Goal: Task Accomplishment & Management: Use online tool/utility

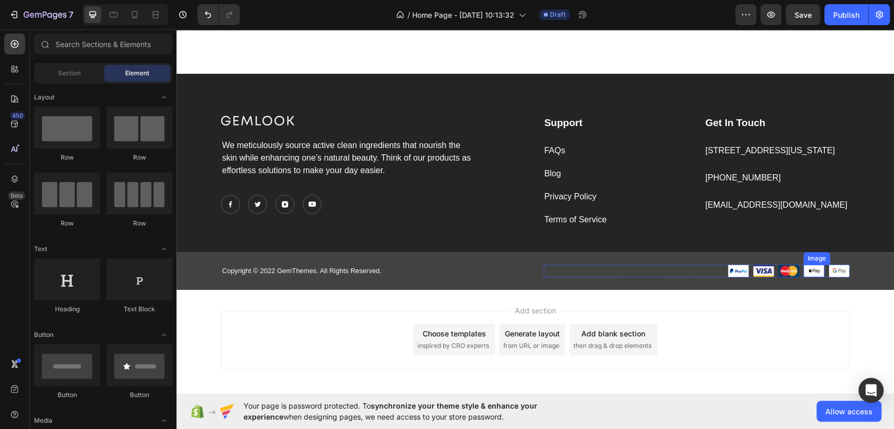
scroll to position [2196, 0]
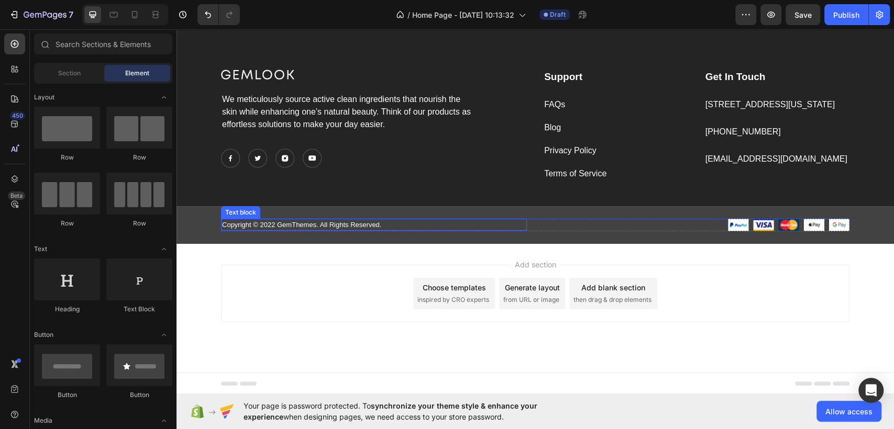
click at [268, 223] on p "Copyright © 2022 GemThemes. All Rights Reserved." at bounding box center [374, 225] width 304 height 10
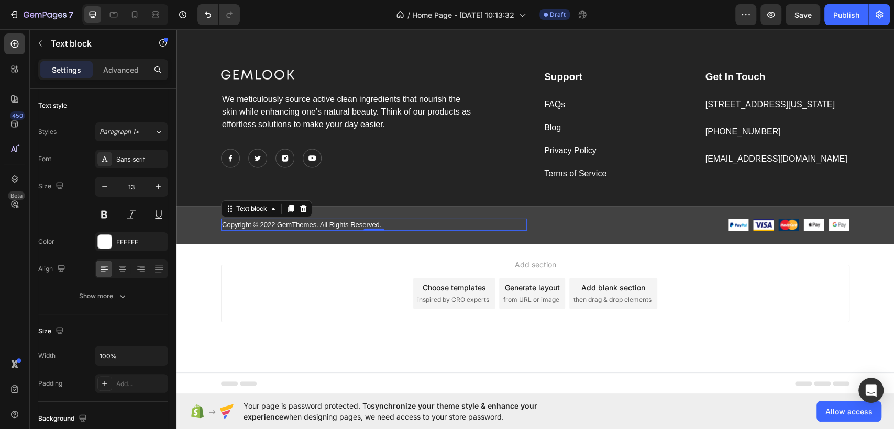
click at [298, 225] on p "Copyright © 2022 GemThemes. All Rights Reserved." at bounding box center [374, 225] width 304 height 10
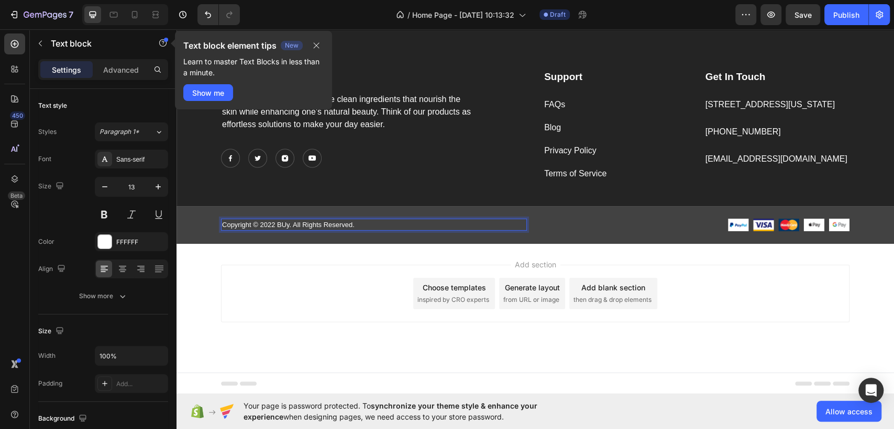
click at [283, 225] on p "Copyright © 2022 BUy. All Rights Reserved." at bounding box center [374, 225] width 304 height 10
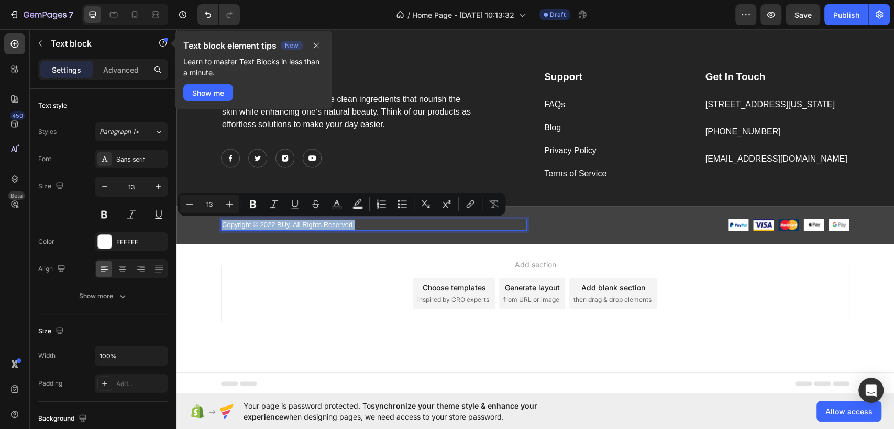
click at [283, 225] on p "Copyright © 2022 BUy. All Rights Reserved." at bounding box center [374, 225] width 304 height 10
click at [281, 225] on p "Copyright © 2022 BUy. All Rights Reserved." at bounding box center [374, 225] width 304 height 10
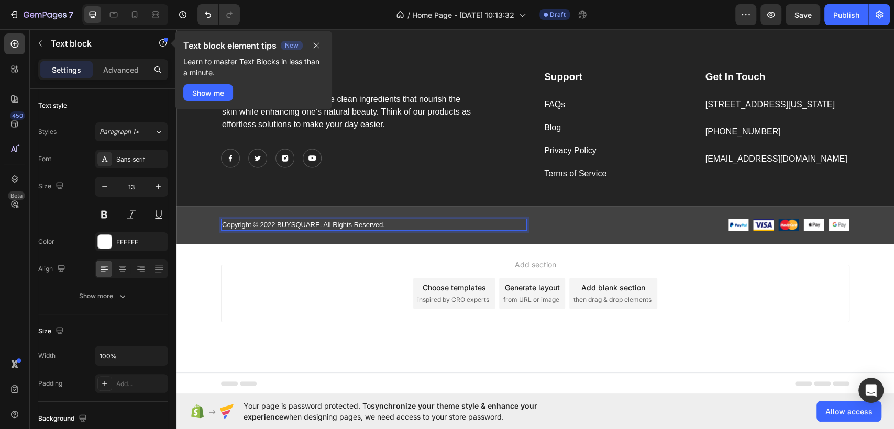
click at [269, 222] on p "Copyright © 2022 BUYSQUARE. All Rights Reserved." at bounding box center [374, 225] width 304 height 10
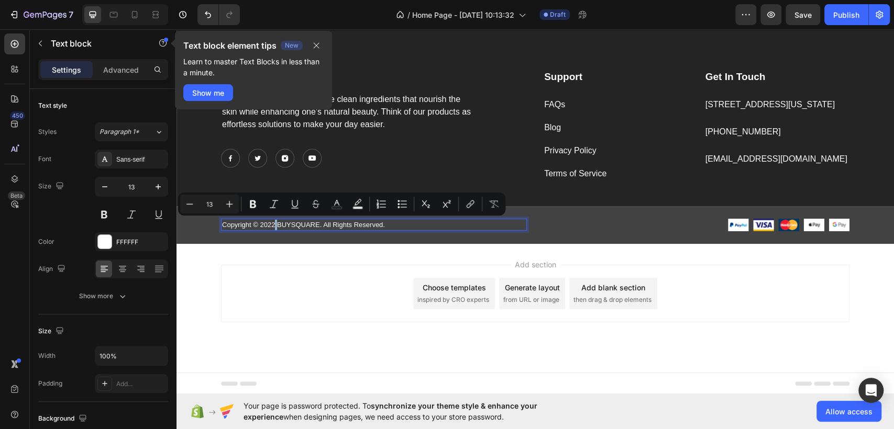
click at [269, 222] on p "Copyright © 2022 BUYSQUARE. All Rights Reserved." at bounding box center [374, 225] width 304 height 10
click at [264, 224] on p "Copyright © 2022 BUYSQUARE. All Rights Reserved." at bounding box center [374, 225] width 304 height 10
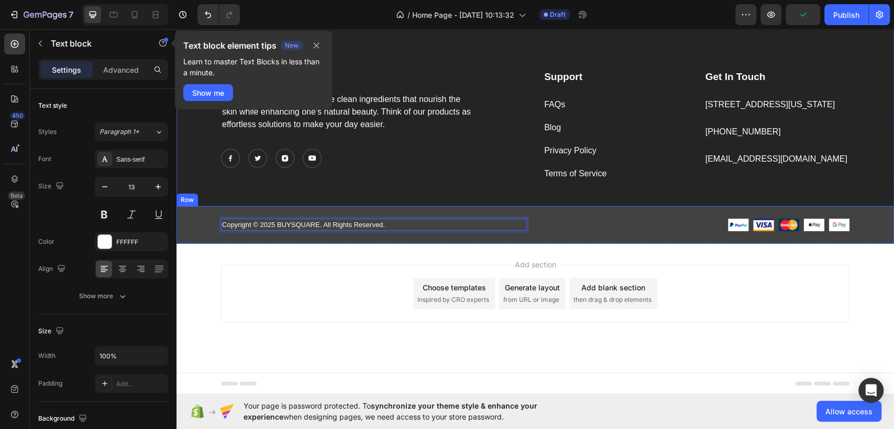
click at [362, 211] on div "Copyright © 2025 BUYSQUARE. All Rights Reserved. Text block 0 Image Image Image…" at bounding box center [534, 225] width 717 height 38
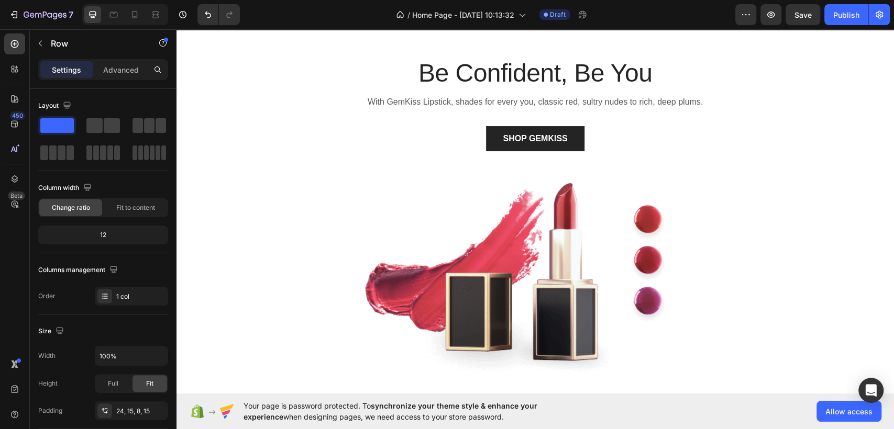
scroll to position [0, 0]
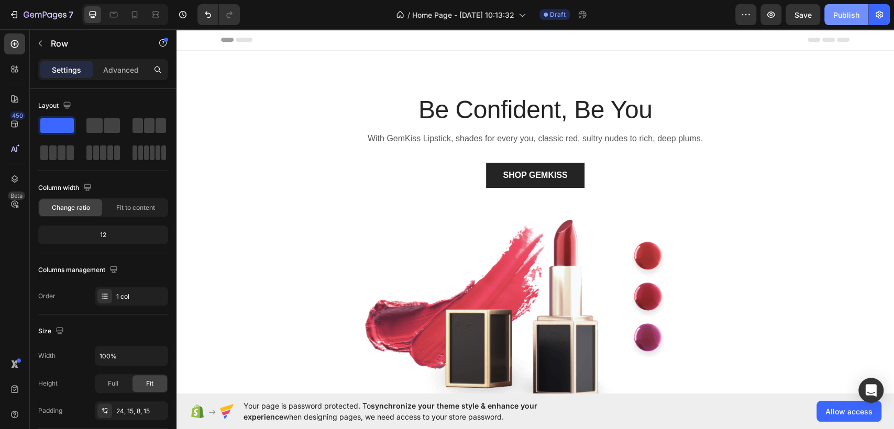
click at [846, 18] on div "Publish" at bounding box center [846, 14] width 26 height 11
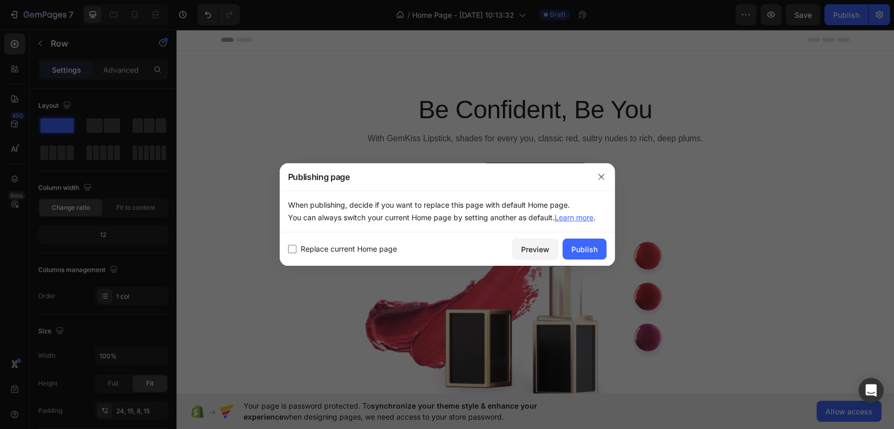
click at [339, 250] on span "Replace current Home page" at bounding box center [349, 249] width 96 height 13
checkbox input "true"
click at [590, 251] on div "Publish" at bounding box center [584, 249] width 26 height 11
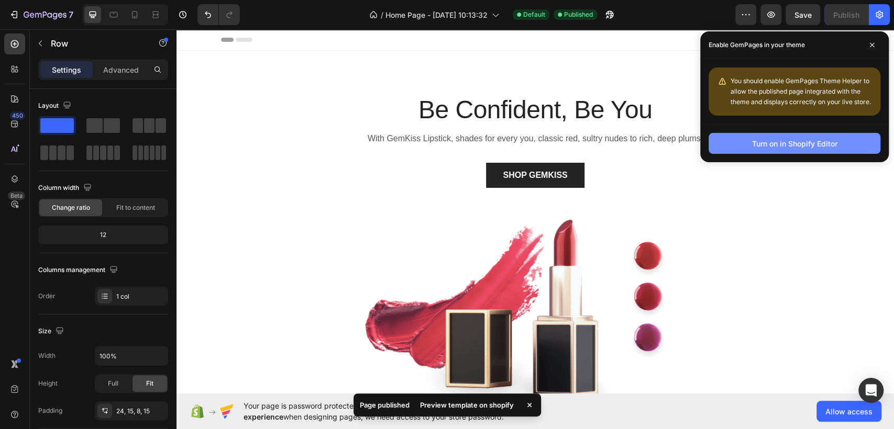
click at [827, 140] on div "Turn on in Shopify Editor" at bounding box center [794, 143] width 85 height 11
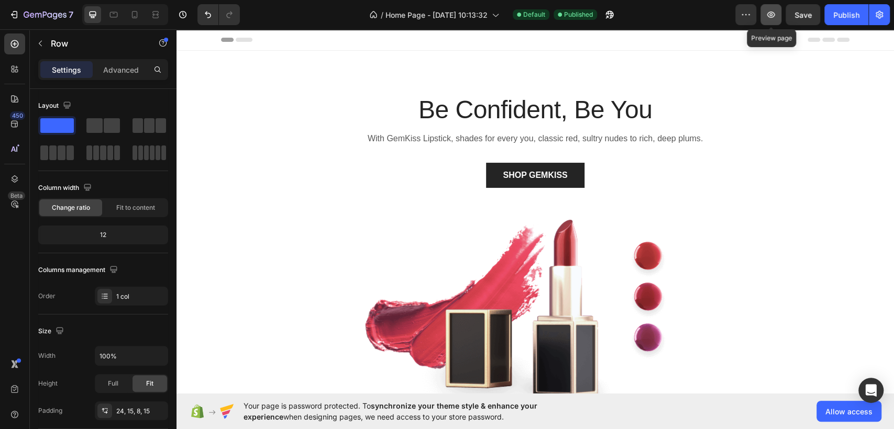
click at [772, 10] on icon "button" at bounding box center [771, 14] width 10 height 10
click at [778, 14] on button "button" at bounding box center [770, 14] width 21 height 21
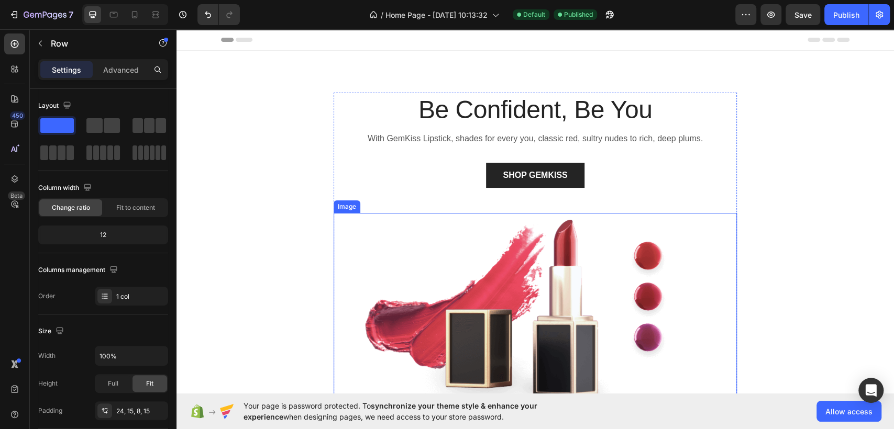
click at [520, 282] on img at bounding box center [535, 314] width 403 height 202
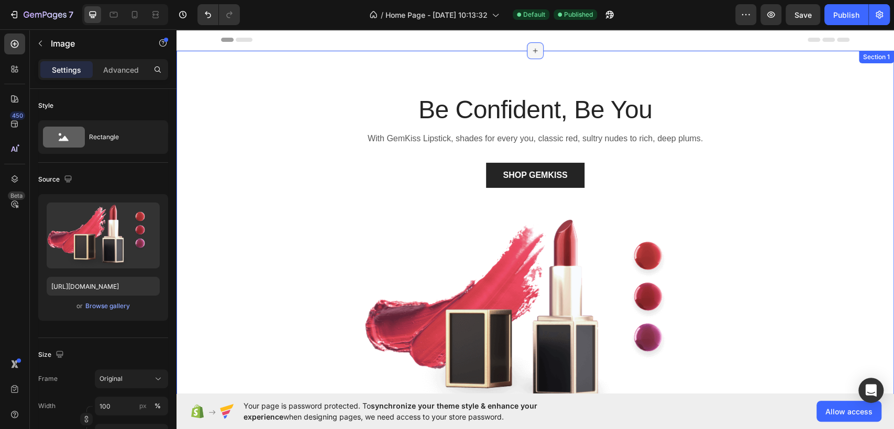
click at [533, 49] on icon at bounding box center [535, 51] width 5 height 5
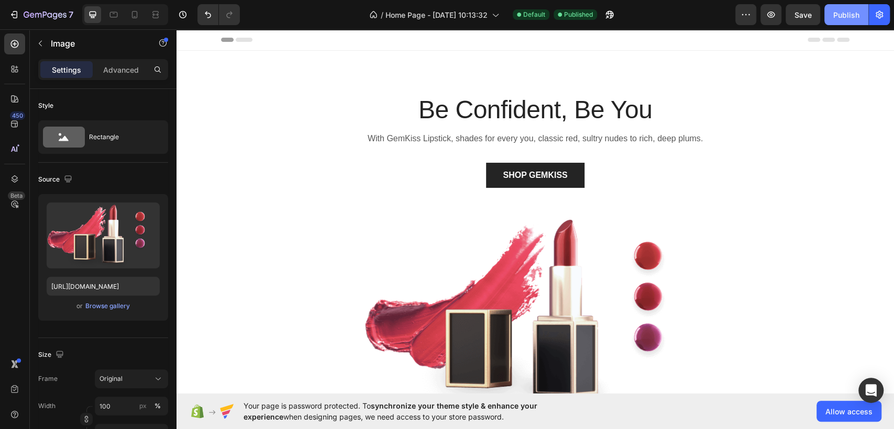
click at [844, 11] on div "Publish" at bounding box center [846, 14] width 26 height 11
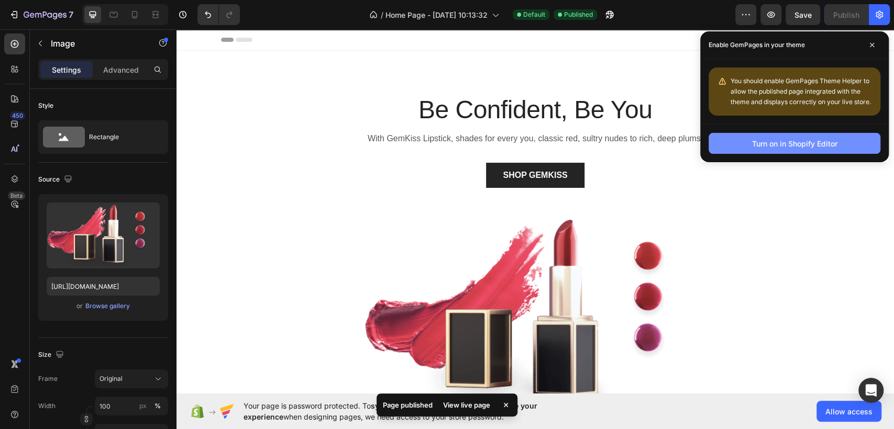
click at [812, 145] on div "Turn on in Shopify Editor" at bounding box center [794, 143] width 85 height 11
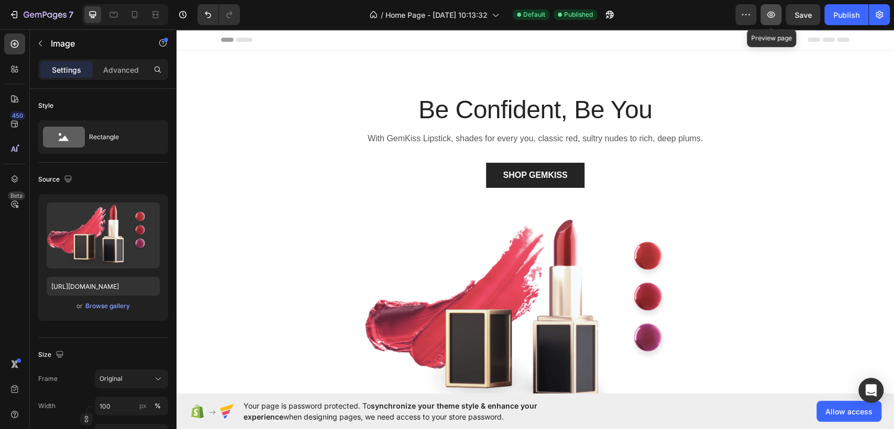
click at [779, 15] on button "button" at bounding box center [770, 14] width 21 height 21
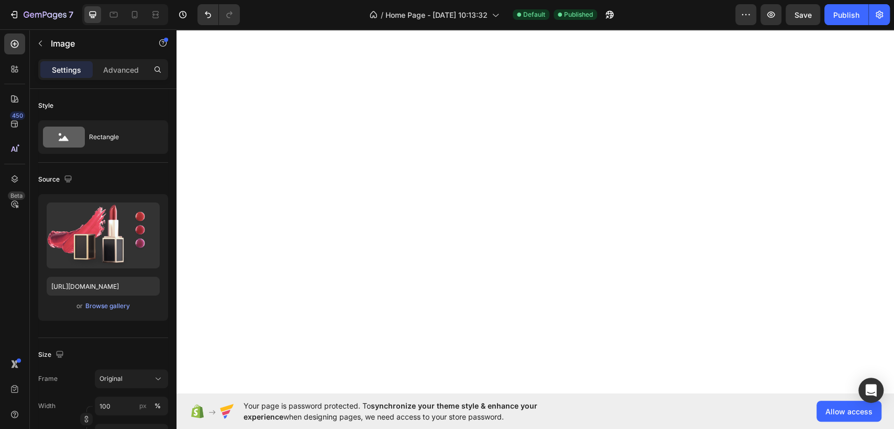
scroll to position [2095, 0]
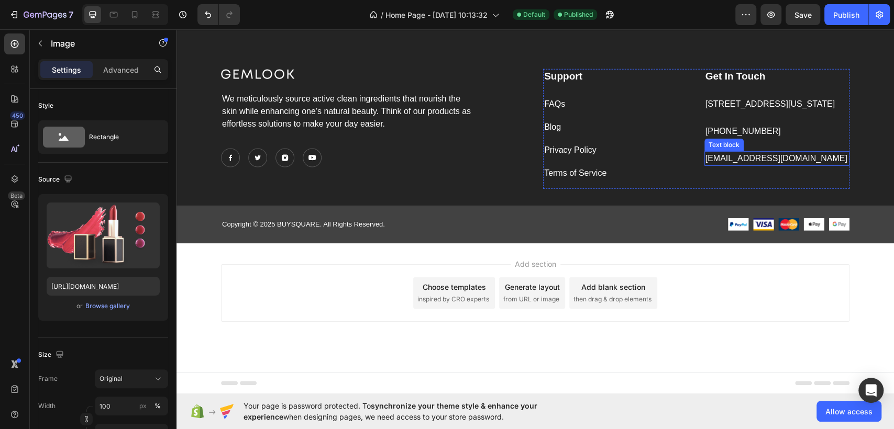
click at [755, 165] on p "[EMAIL_ADDRESS][DOMAIN_NAME]" at bounding box center [776, 158] width 143 height 13
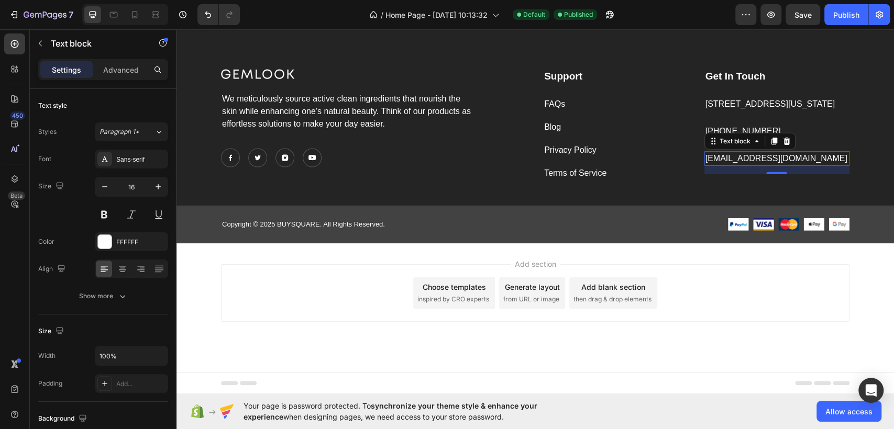
click at [752, 165] on p "[EMAIL_ADDRESS][DOMAIN_NAME]" at bounding box center [776, 158] width 143 height 13
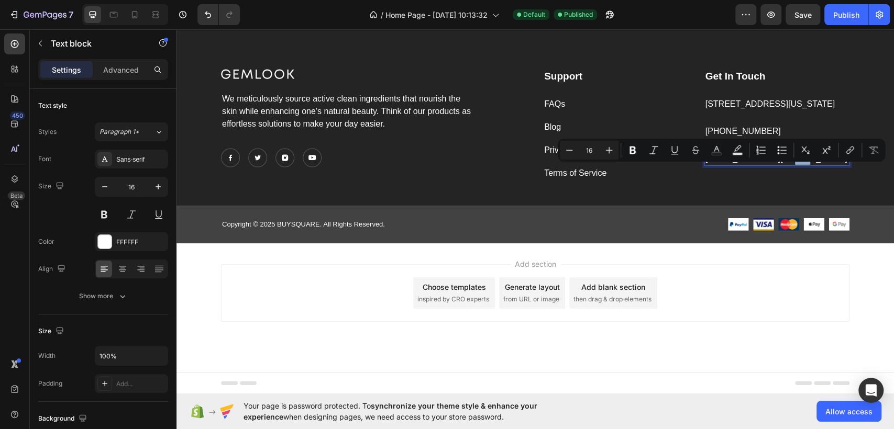
drag, startPoint x: 802, startPoint y: 169, endPoint x: 780, endPoint y: 170, distance: 22.5
click at [780, 165] on p "[EMAIL_ADDRESS][DOMAIN_NAME]" at bounding box center [776, 158] width 143 height 13
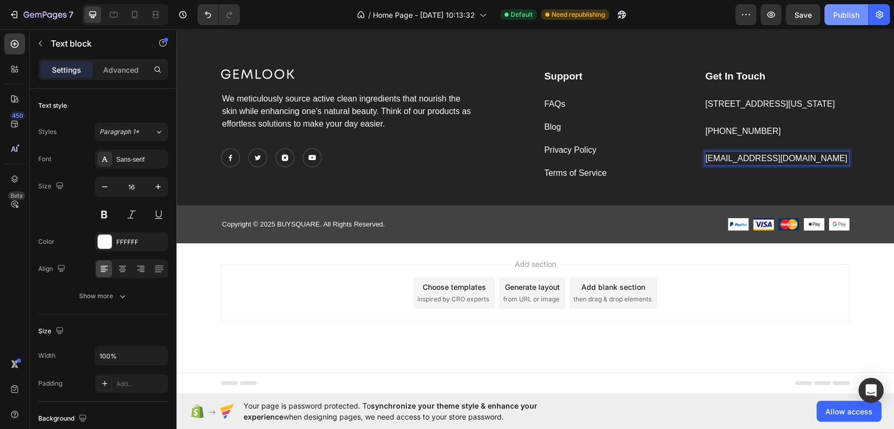
click at [834, 12] on div "Publish" at bounding box center [846, 14] width 26 height 11
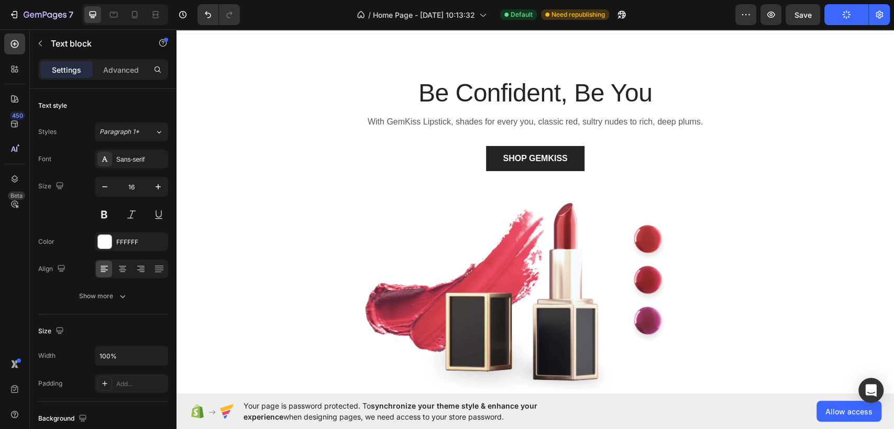
scroll to position [0, 0]
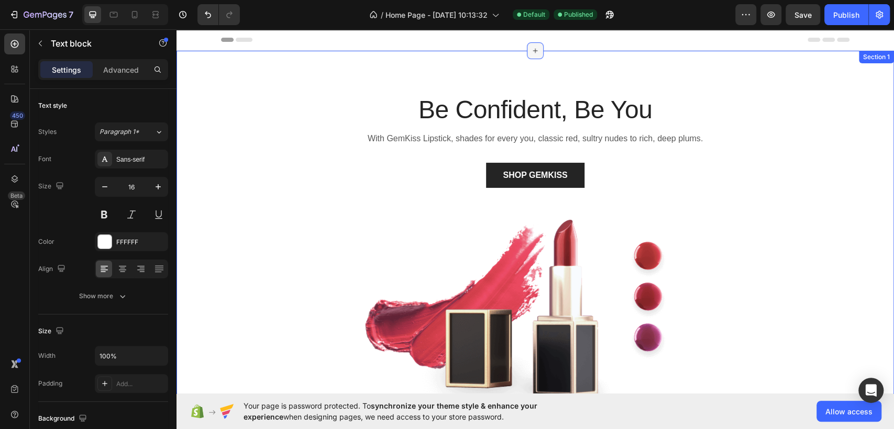
click at [531, 56] on div at bounding box center [535, 50] width 17 height 17
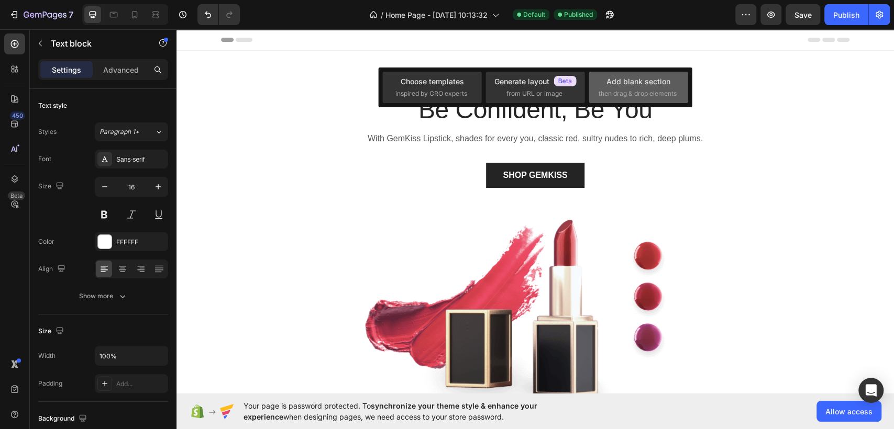
click at [657, 73] on div "Add blank section then drag & drop elements" at bounding box center [638, 87] width 99 height 31
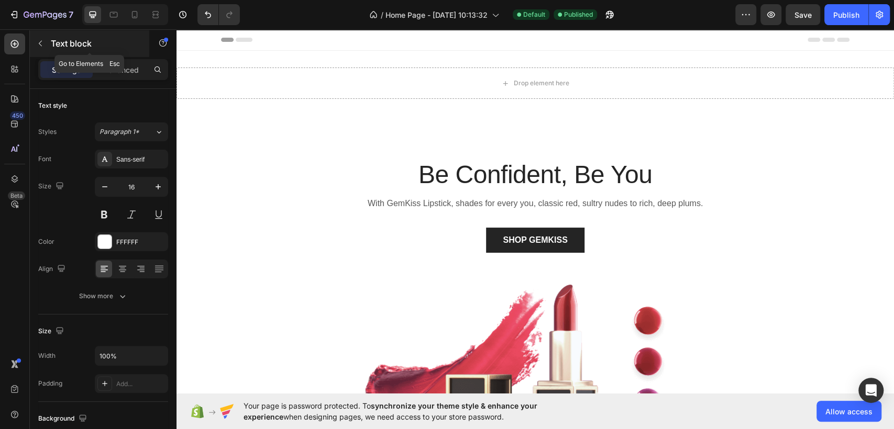
click at [42, 47] on icon "button" at bounding box center [40, 43] width 8 height 8
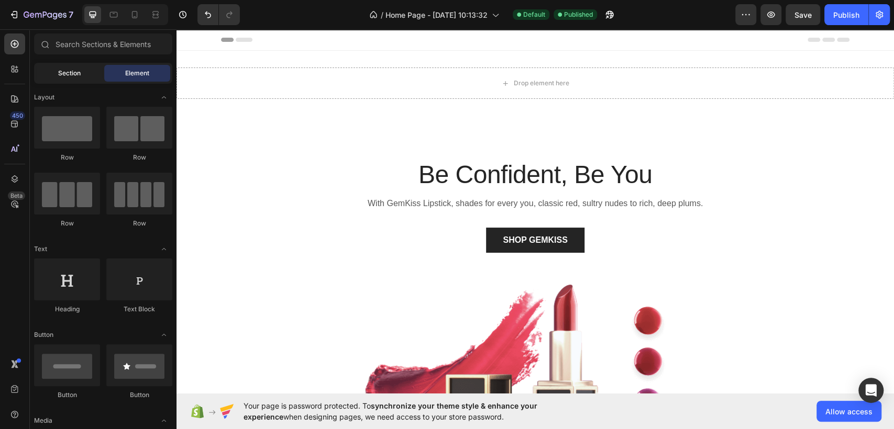
click at [73, 70] on span "Section" at bounding box center [69, 73] width 23 height 9
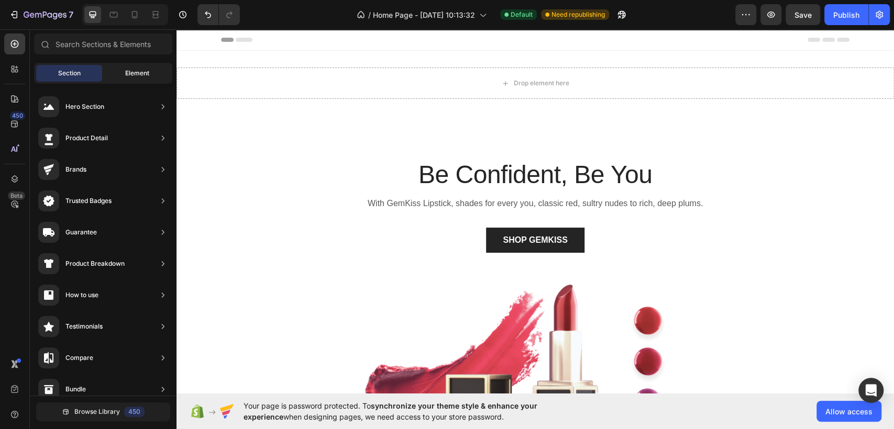
click at [130, 75] on span "Element" at bounding box center [137, 73] width 24 height 9
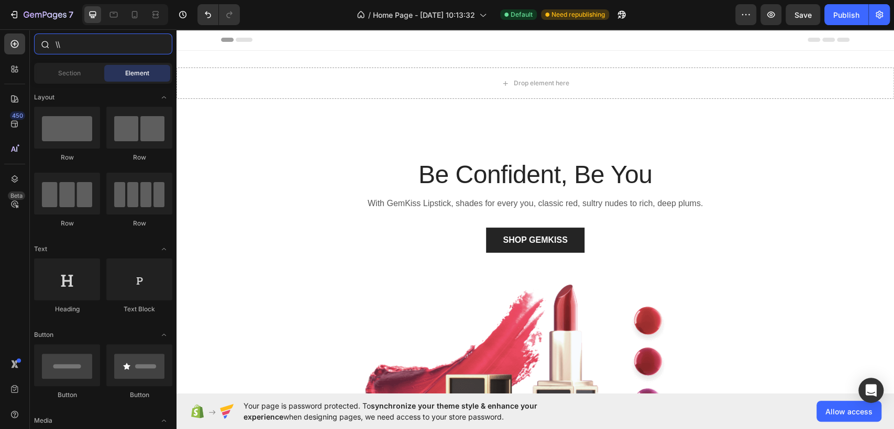
click at [86, 47] on input "\\" at bounding box center [103, 44] width 138 height 21
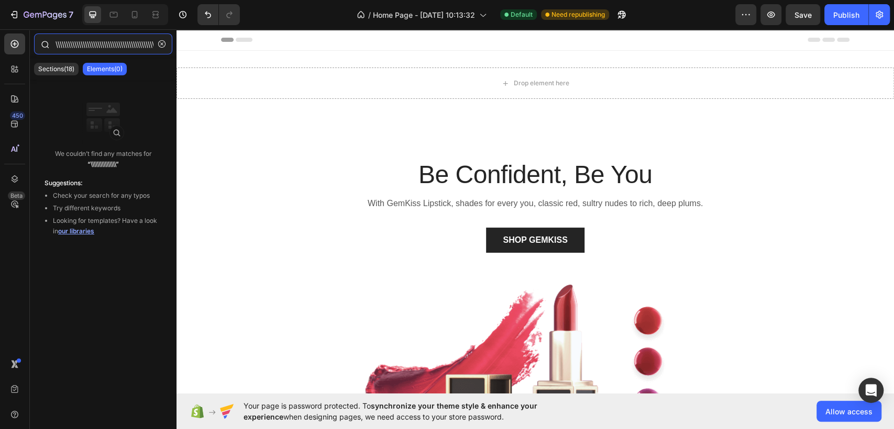
type input "\\\\\\\\\\\\\\\\\\\\\\\\\\\\\\\\\\\\\\\\\\\\\\\\\\\"
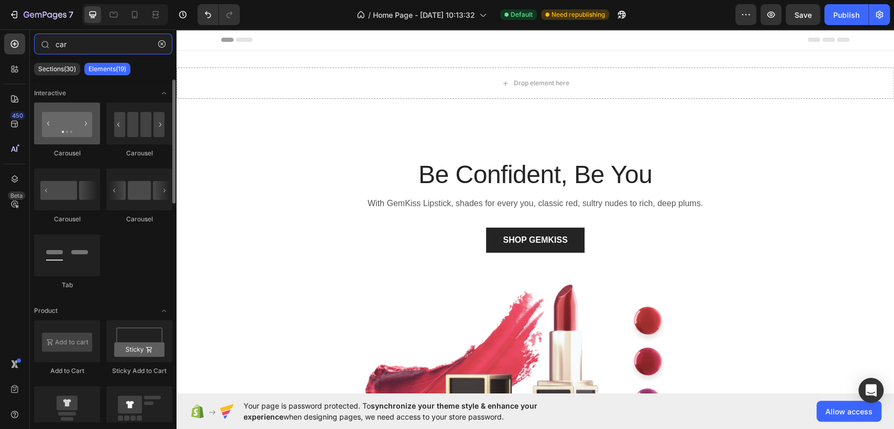
type input "car"
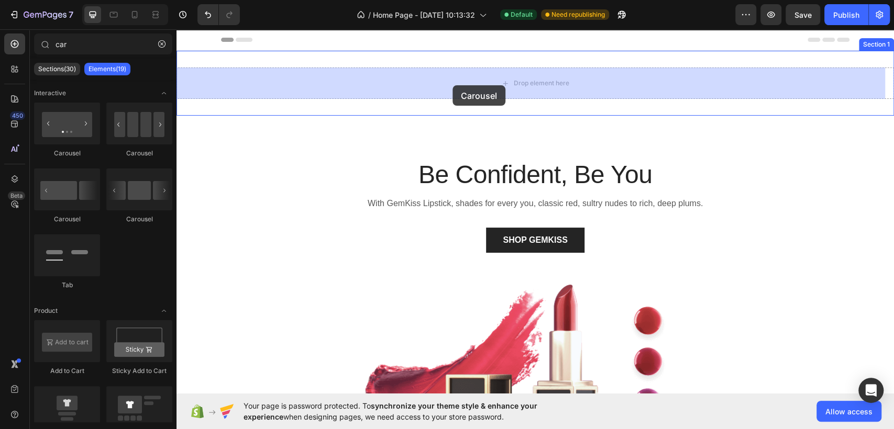
drag, startPoint x: 257, startPoint y: 150, endPoint x: 452, endPoint y: 85, distance: 206.3
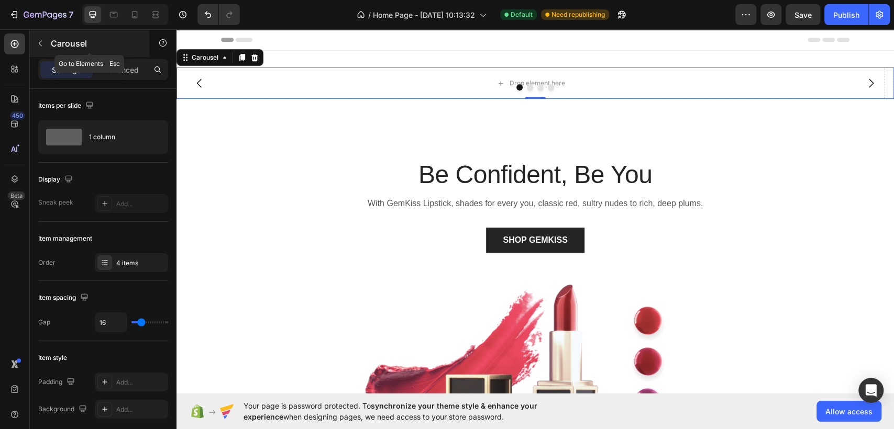
click at [42, 45] on icon "button" at bounding box center [40, 43] width 8 height 8
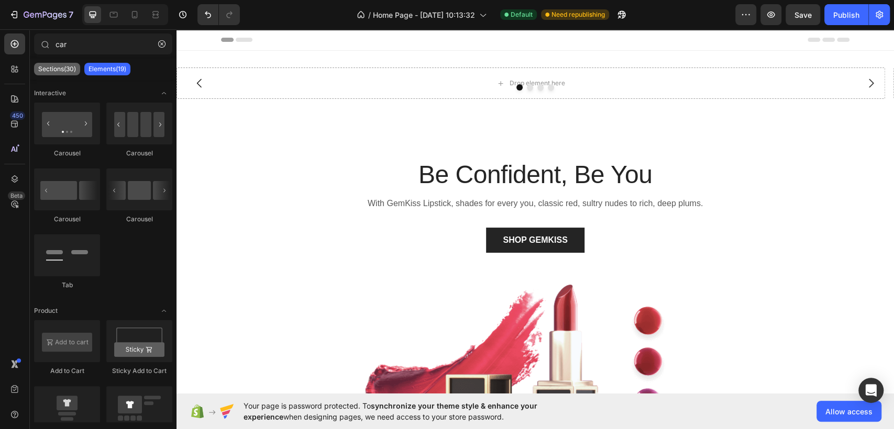
click at [54, 68] on p "Sections(30)" at bounding box center [57, 69] width 38 height 8
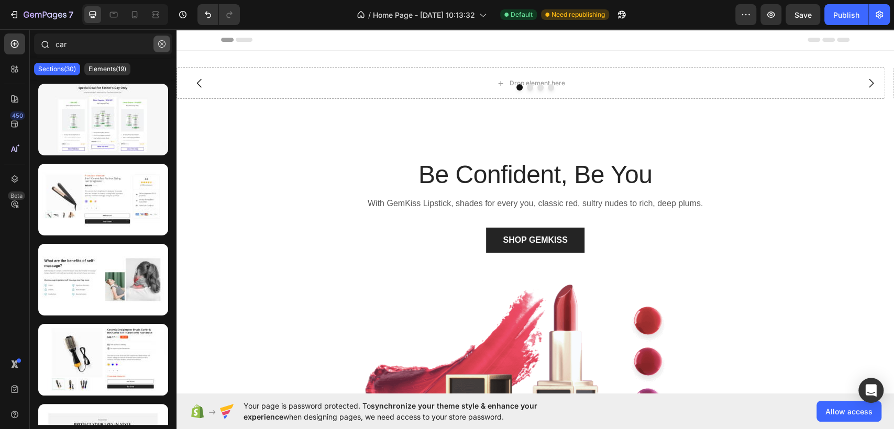
click at [162, 47] on icon "button" at bounding box center [161, 43] width 7 height 7
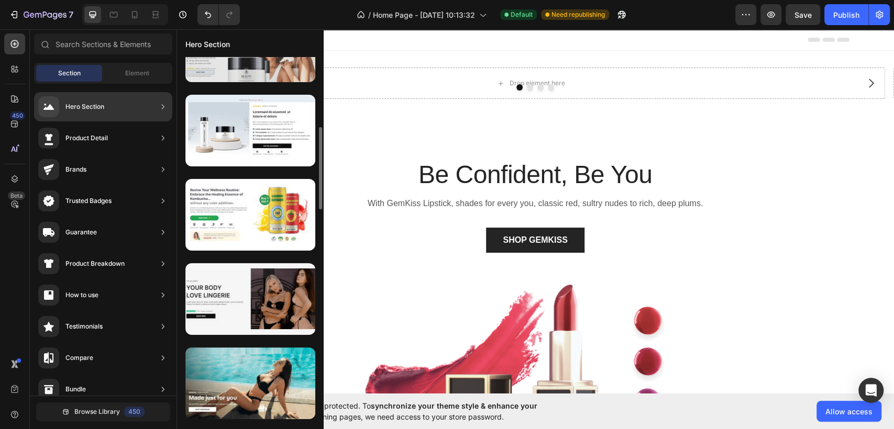
scroll to position [582, 0]
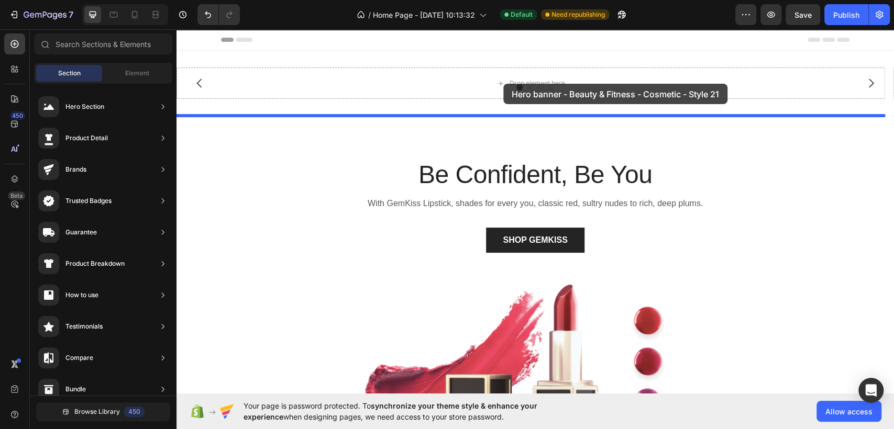
drag, startPoint x: 445, startPoint y: 163, endPoint x: 503, endPoint y: 84, distance: 98.1
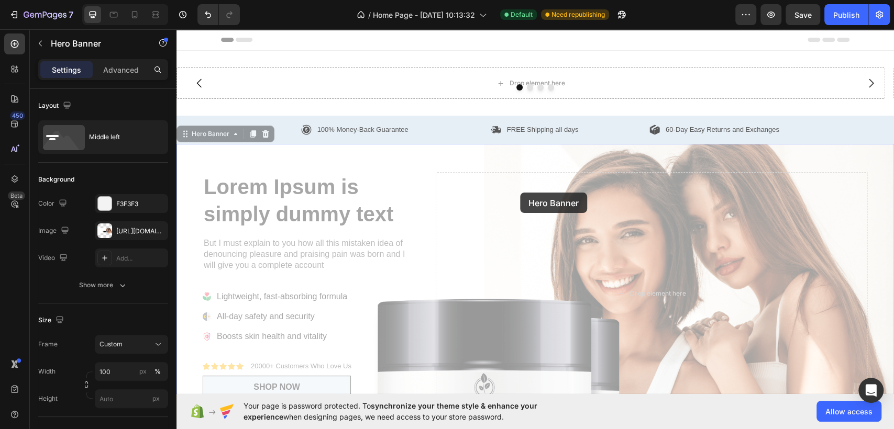
drag, startPoint x: 520, startPoint y: 193, endPoint x: 514, endPoint y: 81, distance: 112.2
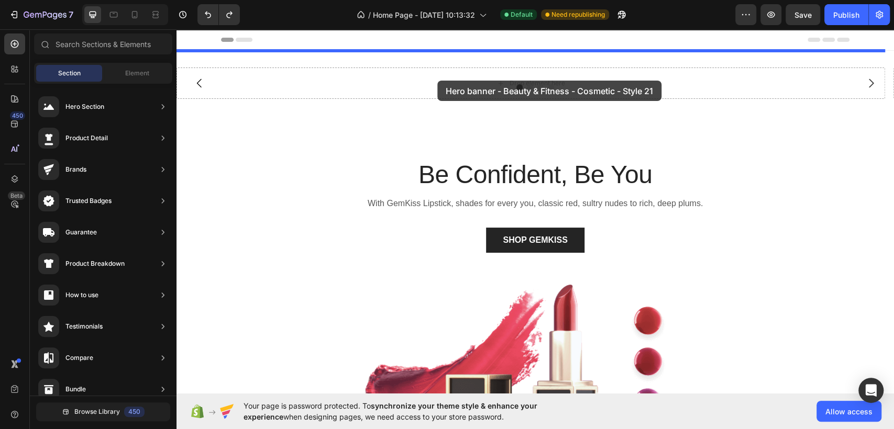
drag, startPoint x: 410, startPoint y: 146, endPoint x: 437, endPoint y: 81, distance: 70.4
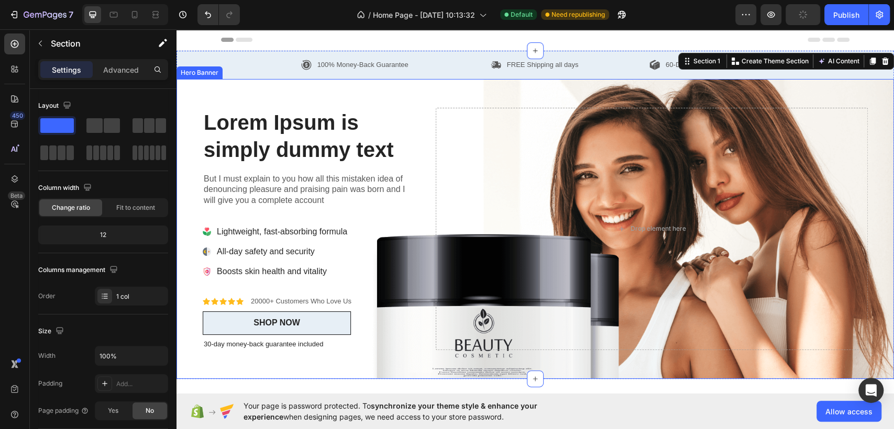
click at [255, 99] on div "Icon Icon Icon Icon Icon Icon List 20000+ Customers Who Love Us Text Block Row …" at bounding box center [535, 229] width 681 height 300
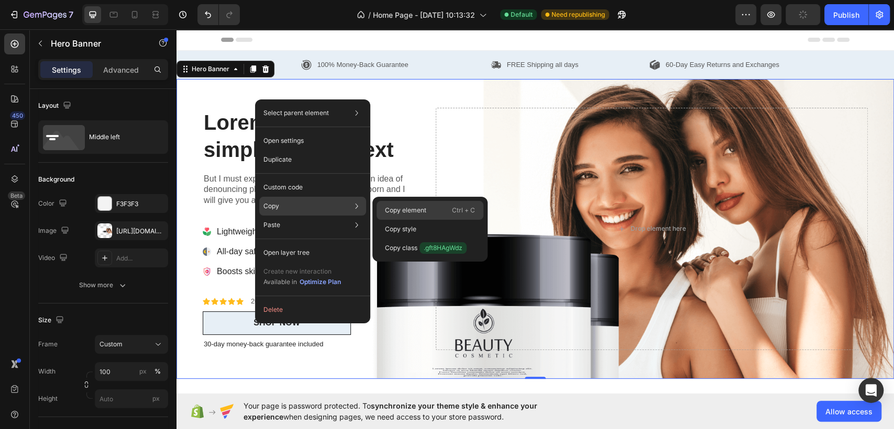
click at [398, 209] on p "Copy element" at bounding box center [405, 210] width 41 height 9
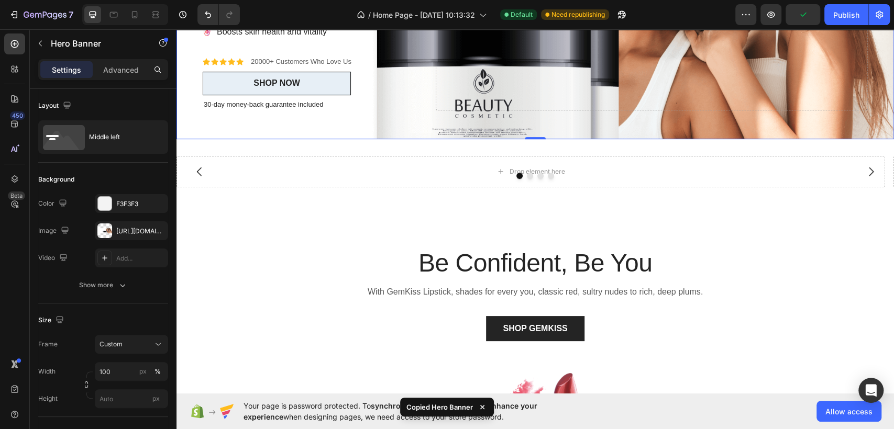
scroll to position [349, 0]
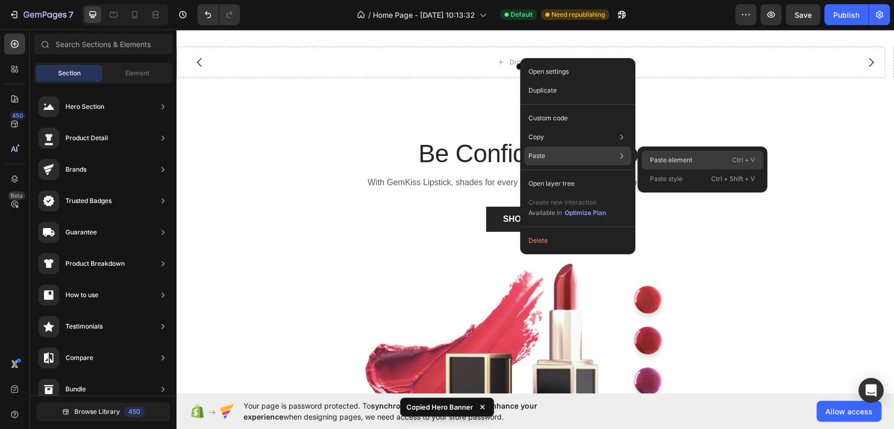
click at [652, 158] on p "Paste element" at bounding box center [671, 160] width 42 height 9
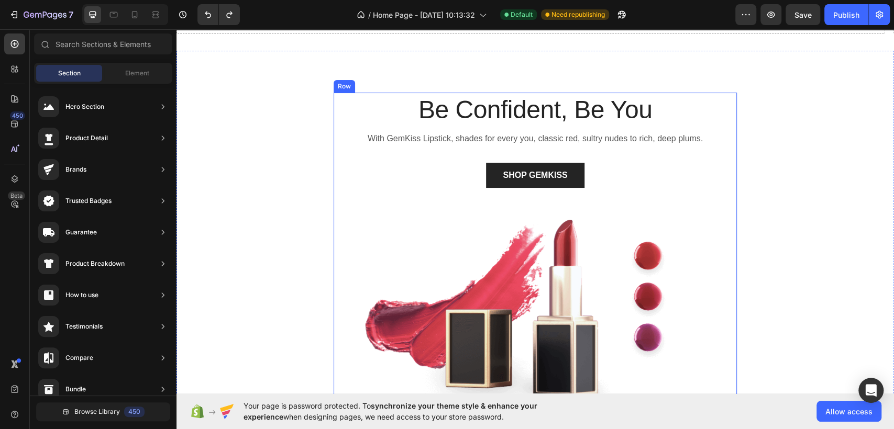
scroll to position [0, 0]
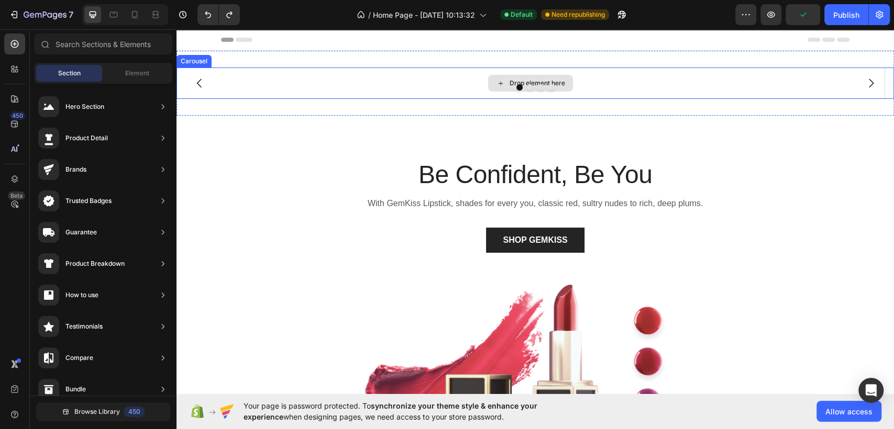
click at [561, 81] on div "Drop element here" at bounding box center [537, 83] width 56 height 8
click at [499, 82] on icon at bounding box center [500, 83] width 8 height 9
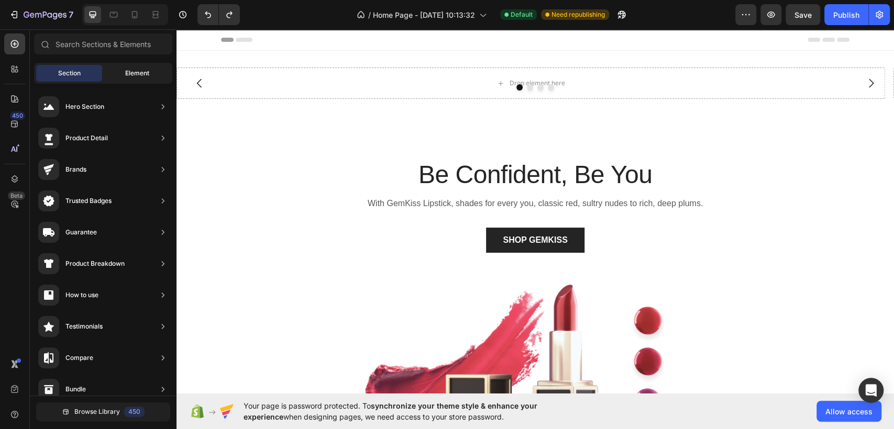
click at [151, 71] on div "Element" at bounding box center [137, 73] width 66 height 17
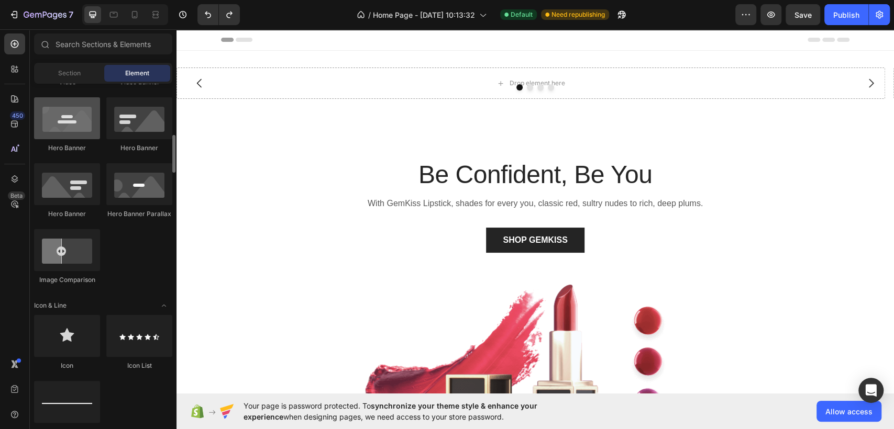
scroll to position [407, 0]
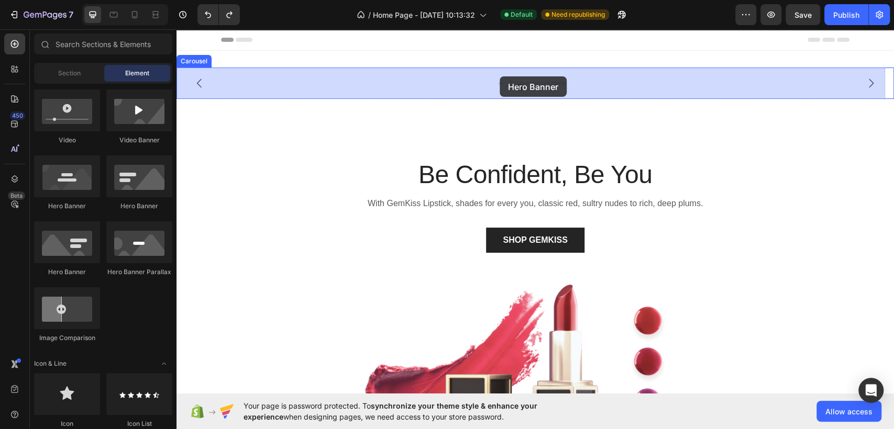
drag, startPoint x: 314, startPoint y: 215, endPoint x: 500, endPoint y: 76, distance: 231.7
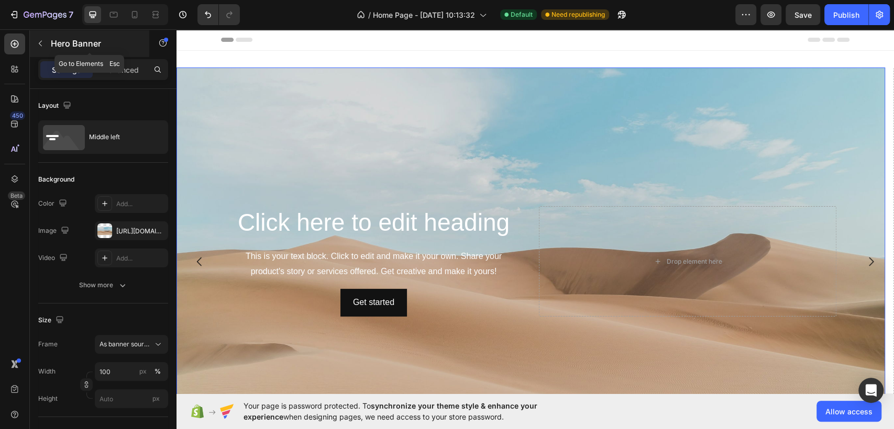
click at [41, 47] on button "button" at bounding box center [40, 43] width 17 height 17
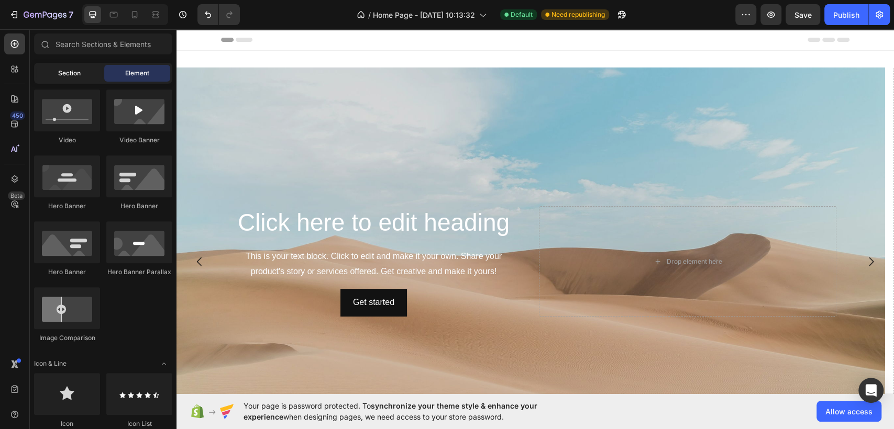
click at [81, 74] on div "Section" at bounding box center [69, 73] width 66 height 17
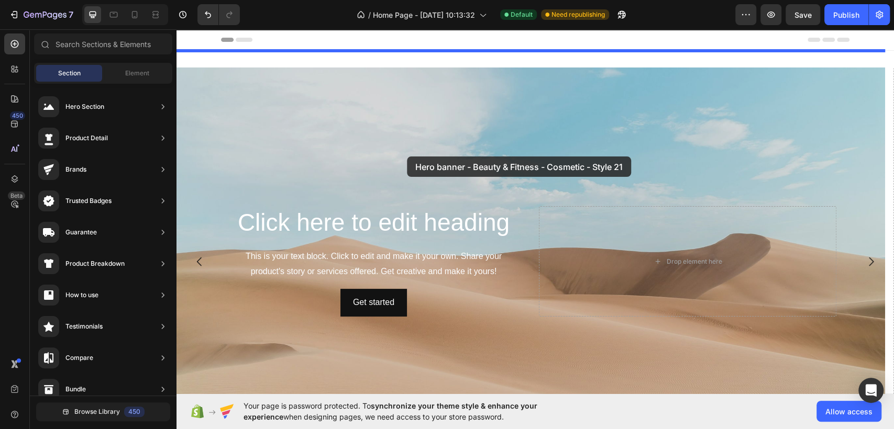
drag, startPoint x: 470, startPoint y: 139, endPoint x: 407, endPoint y: 157, distance: 65.7
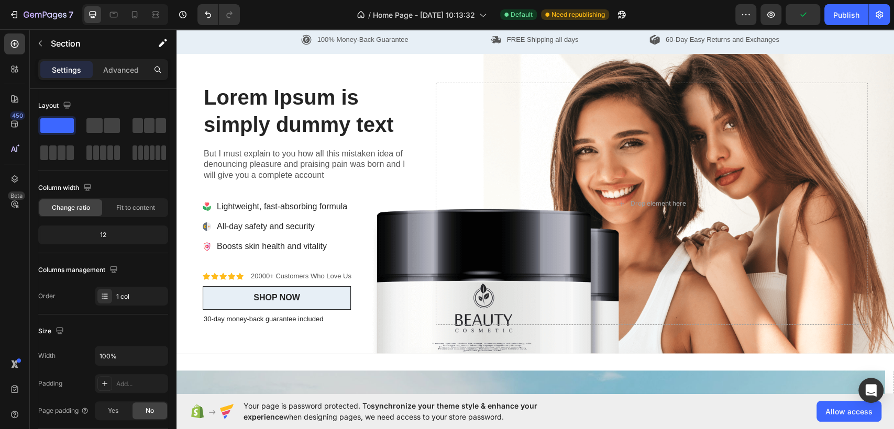
scroll to position [0, 0]
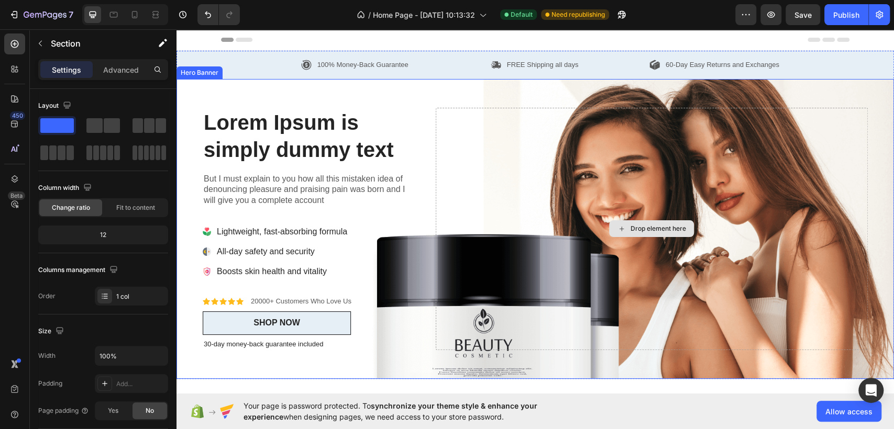
click at [726, 118] on div "Drop element here" at bounding box center [652, 229] width 432 height 242
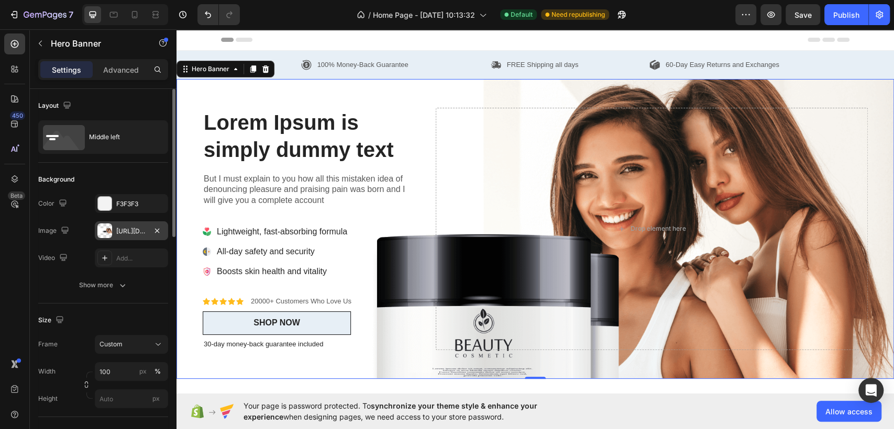
click at [131, 231] on div "[URL][DOMAIN_NAME]" at bounding box center [131, 231] width 30 height 9
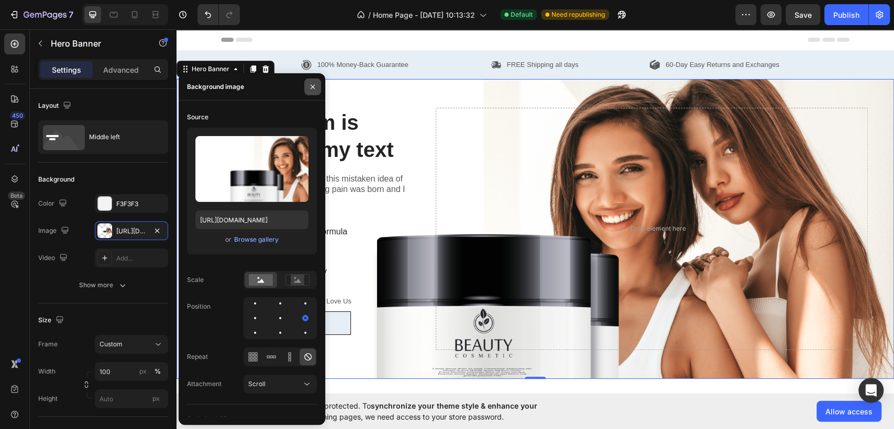
click at [314, 85] on icon "button" at bounding box center [312, 87] width 8 height 8
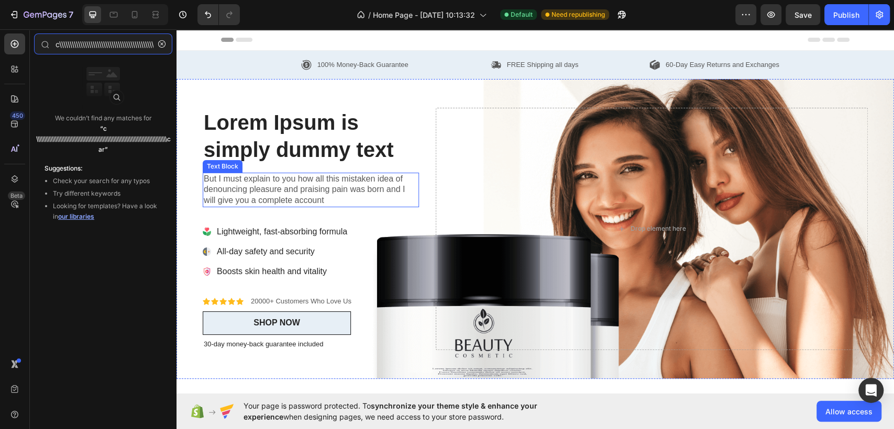
type input "c\\\\\\\\\\\\\\\\\\\\\\\\\\\\\\\\\\\\\\\\\\\\\\\\\\\\\\\\\\\\\\\\\\\\\\\\\\\\\\…"
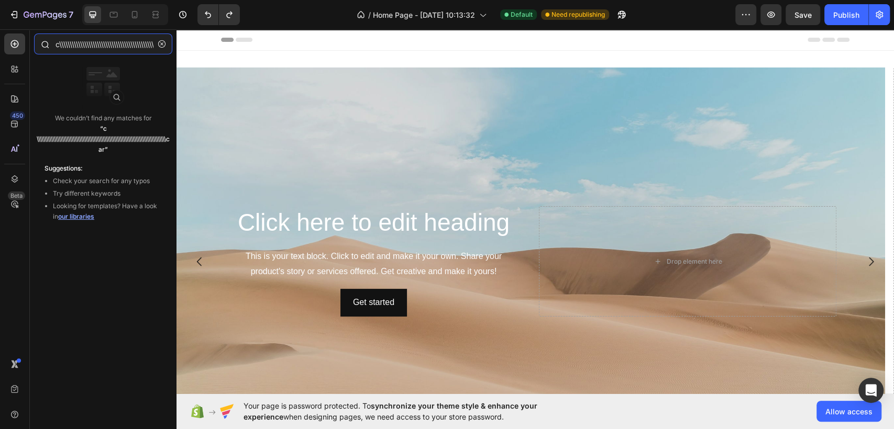
click at [126, 47] on input "c\\\\\\\\\\\\\\\\\\\\\\\\\\\\\\\\\\\\\\\\\\\\\\\\\\\\\\\\\\\\\\\\\\\\\\\\\\\\\\…" at bounding box center [103, 44] width 138 height 21
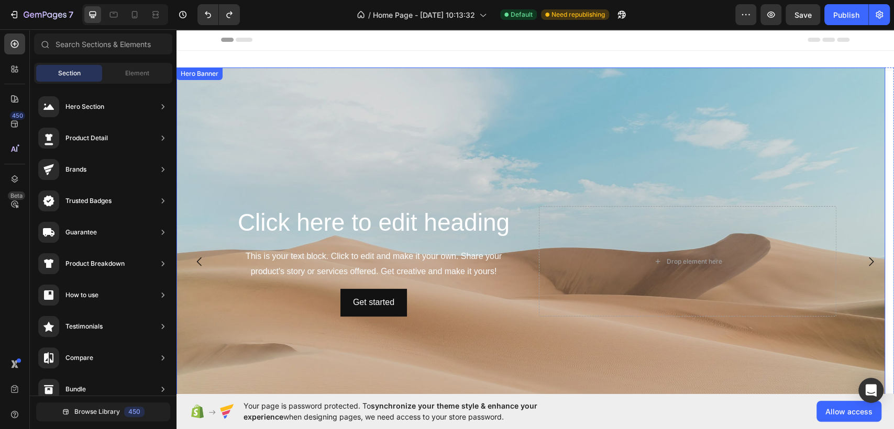
click at [415, 187] on div "Background Image" at bounding box center [530, 262] width 708 height 388
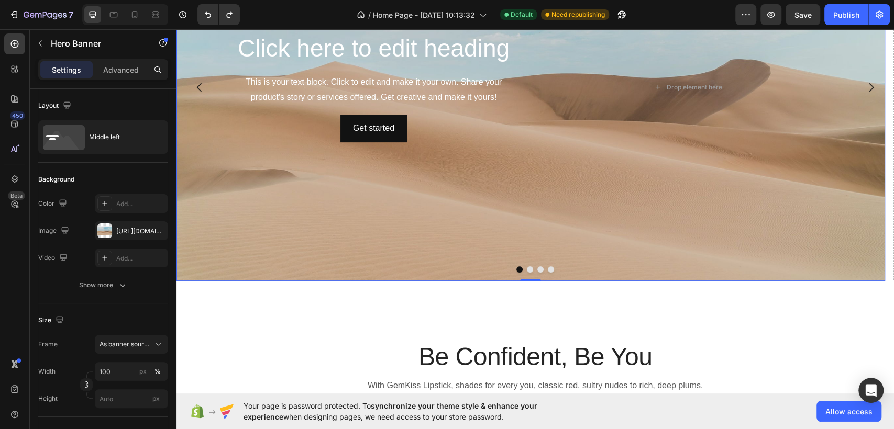
scroll to position [58, 0]
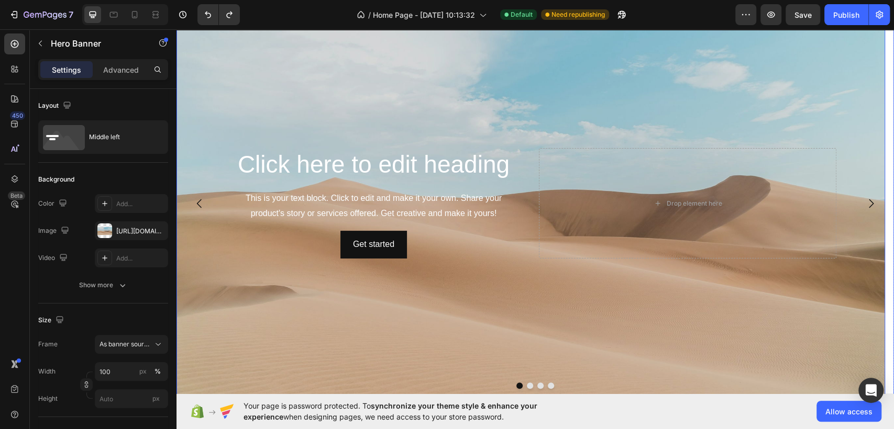
click at [198, 198] on icon "Carousel Back Arrow" at bounding box center [199, 203] width 13 height 13
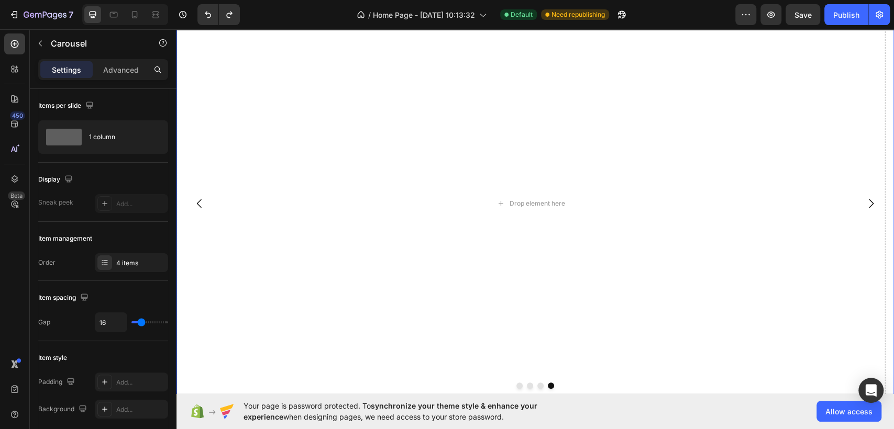
click at [865, 205] on icon "Carousel Next Arrow" at bounding box center [871, 203] width 13 height 13
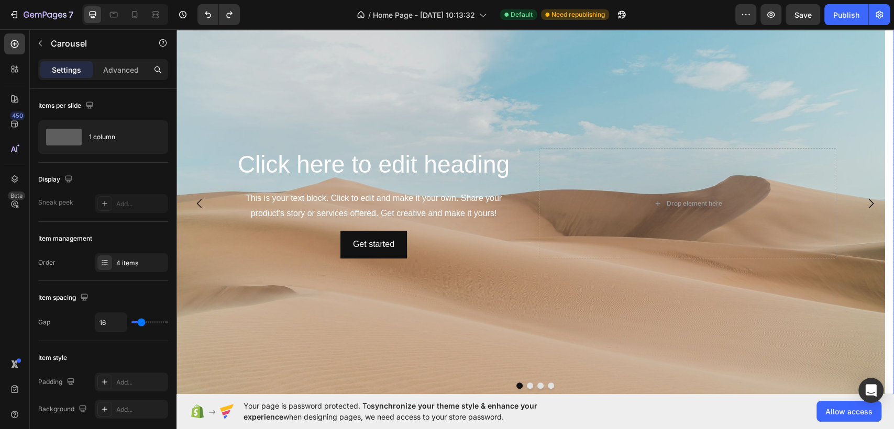
click at [865, 205] on icon "Carousel Next Arrow" at bounding box center [871, 203] width 13 height 13
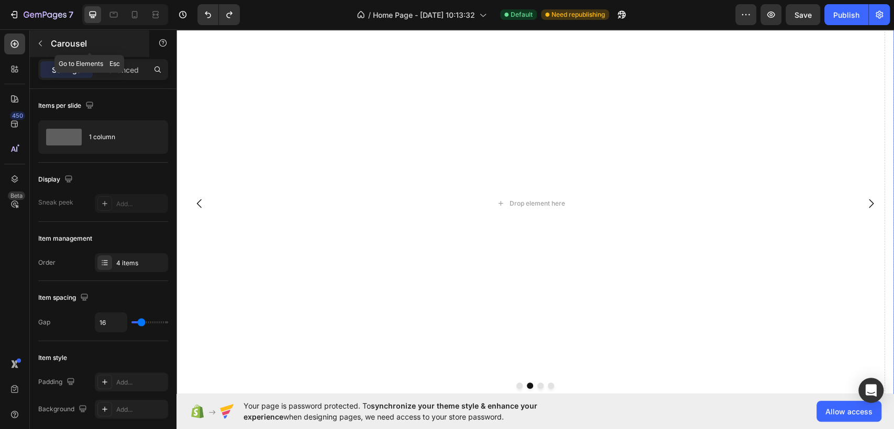
click at [40, 47] on icon "button" at bounding box center [40, 43] width 8 height 8
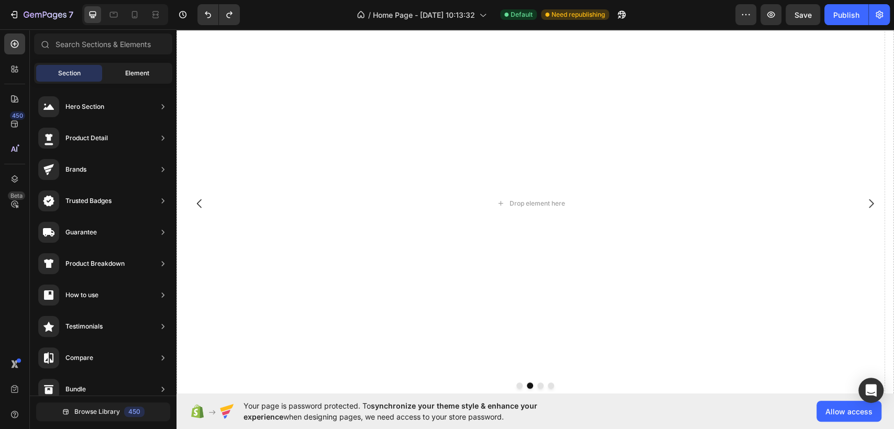
click at [130, 76] on span "Element" at bounding box center [137, 73] width 24 height 9
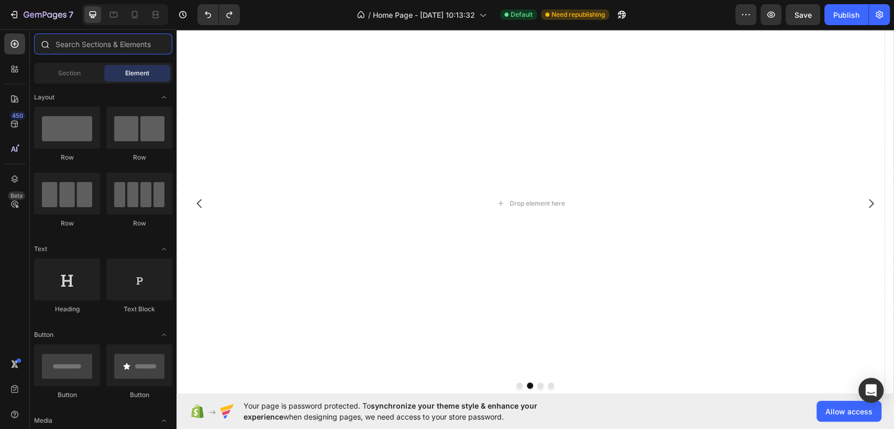
click at [84, 49] on input "text" at bounding box center [103, 44] width 138 height 21
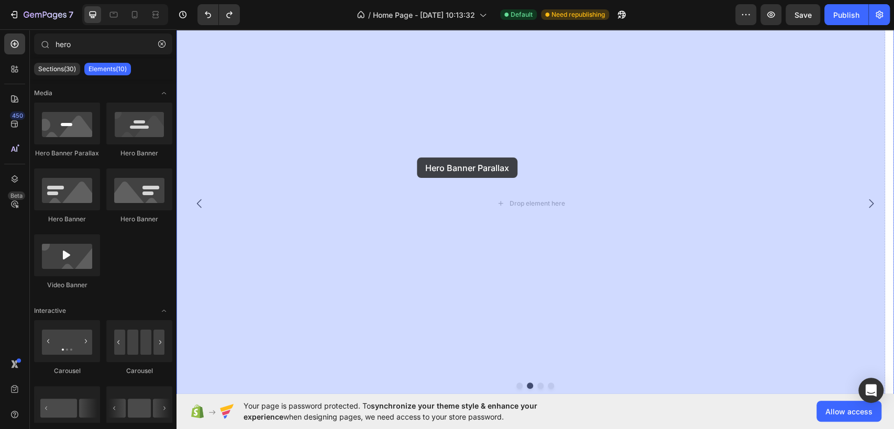
drag, startPoint x: 253, startPoint y: 162, endPoint x: 435, endPoint y: 180, distance: 183.1
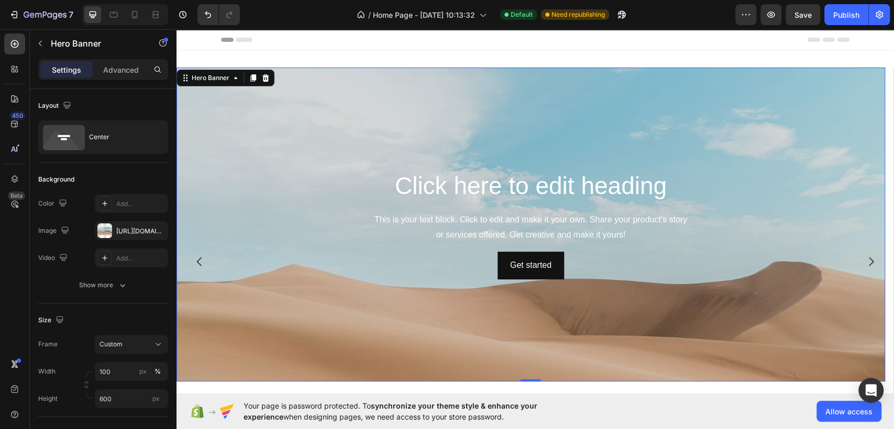
scroll to position [116, 0]
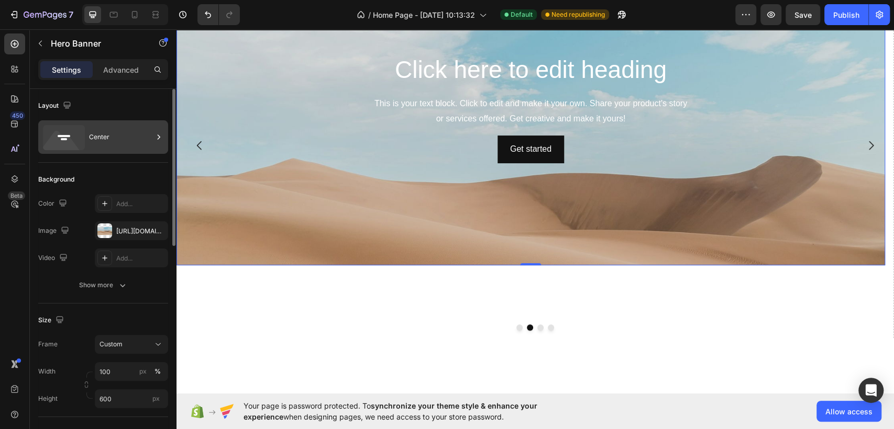
click at [159, 139] on icon at bounding box center [158, 137] width 10 height 10
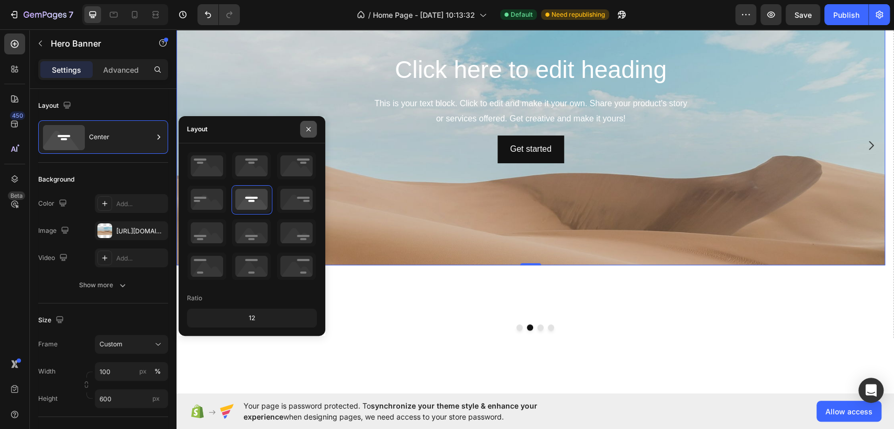
click at [307, 133] on icon "button" at bounding box center [308, 129] width 8 height 8
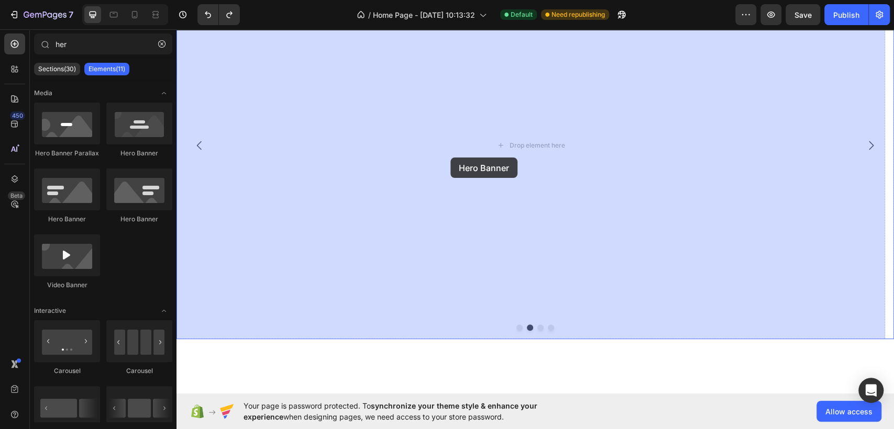
drag, startPoint x: 311, startPoint y: 223, endPoint x: 452, endPoint y: 158, distance: 155.8
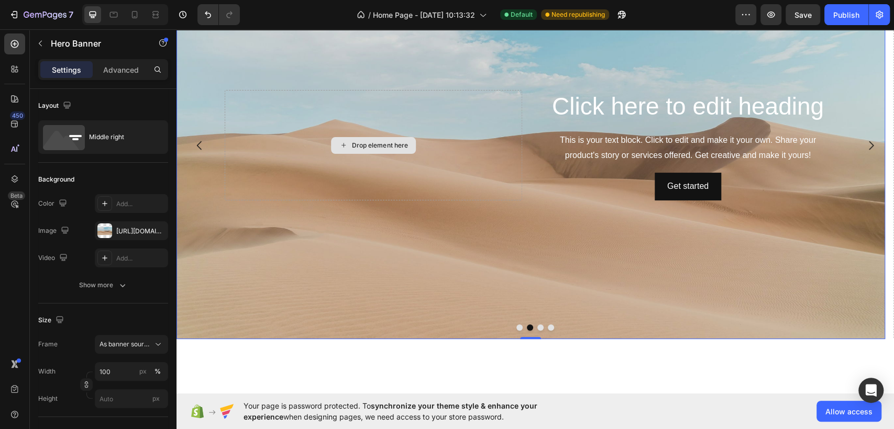
scroll to position [0, 0]
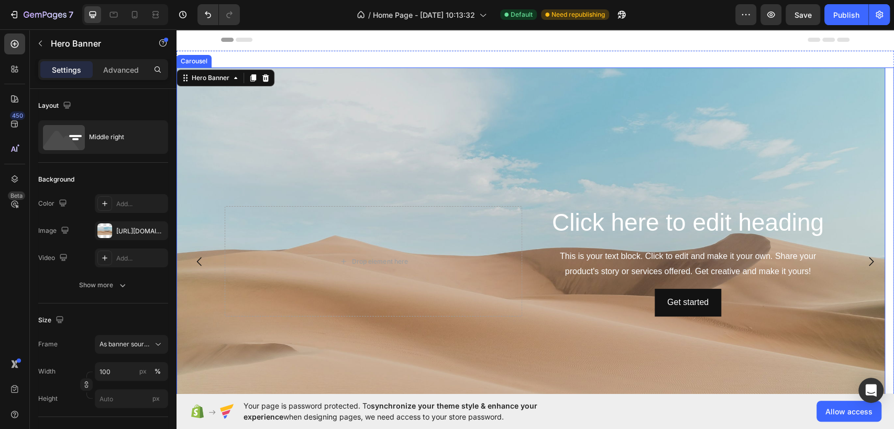
click at [197, 263] on icon "Carousel Back Arrow" at bounding box center [199, 262] width 13 height 13
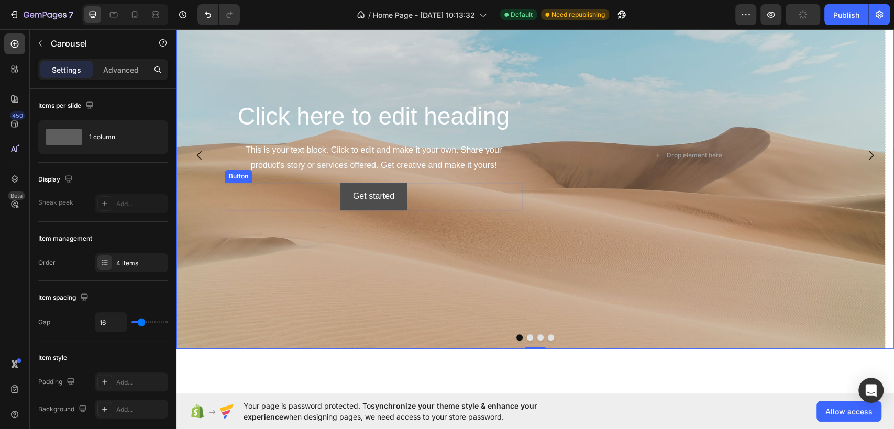
scroll to position [58, 0]
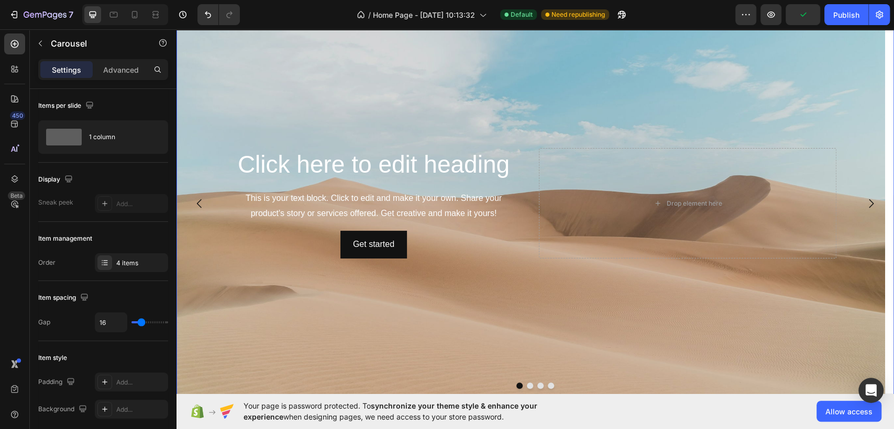
click at [865, 200] on icon "Carousel Next Arrow" at bounding box center [871, 203] width 13 height 13
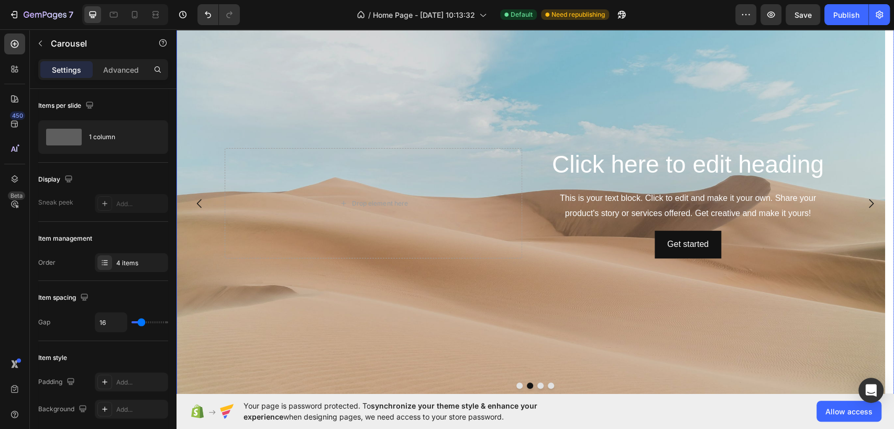
click at [865, 200] on icon "Carousel Next Arrow" at bounding box center [871, 203] width 13 height 13
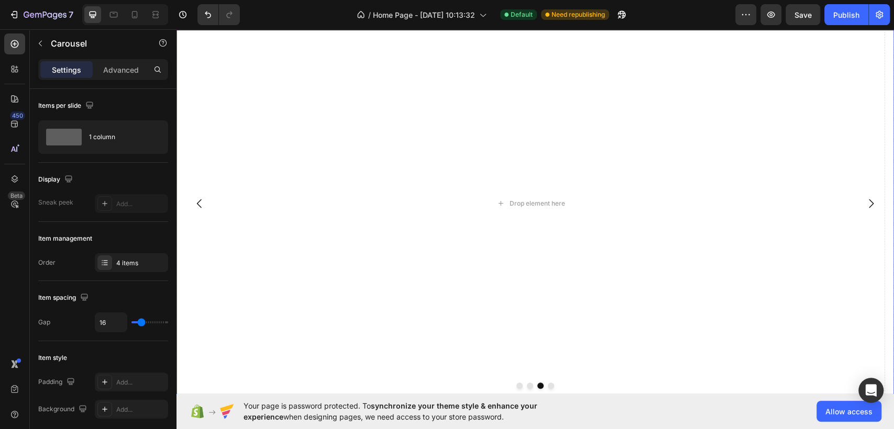
click at [201, 206] on icon "Carousel Back Arrow" at bounding box center [199, 203] width 5 height 9
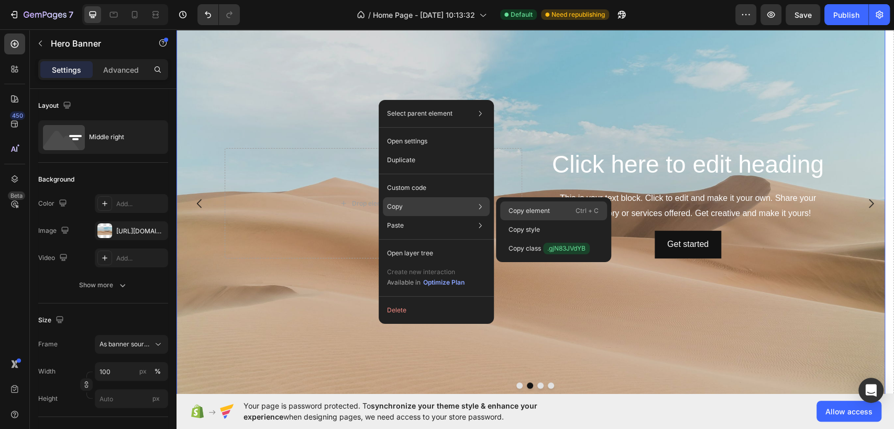
click at [514, 208] on p "Copy element" at bounding box center [528, 210] width 41 height 9
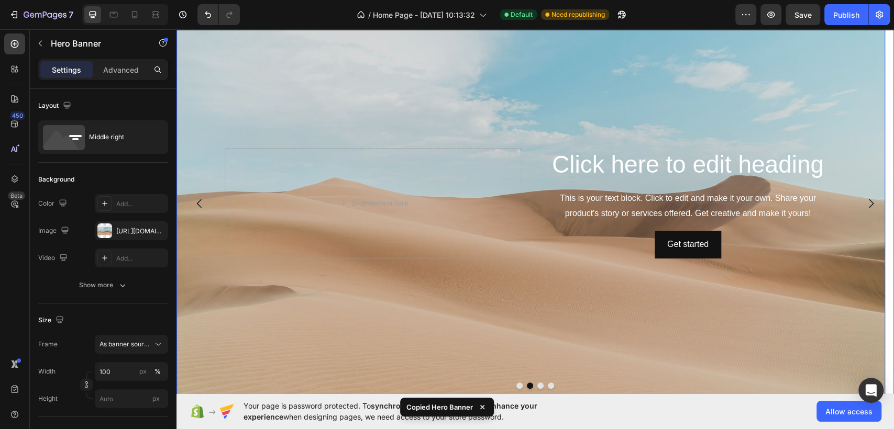
click at [865, 200] on icon "Carousel Next Arrow" at bounding box center [871, 203] width 13 height 13
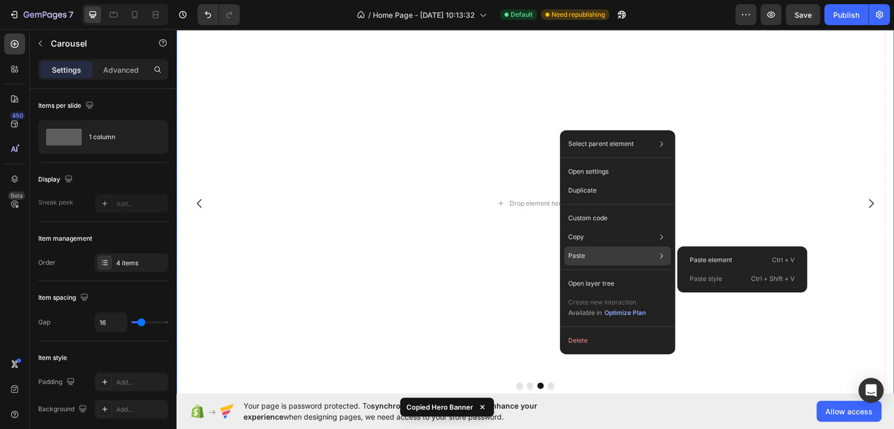
click at [589, 274] on div "Paste Paste element Ctrl + V Paste style Ctrl + Shift + V" at bounding box center [617, 283] width 107 height 19
click at [691, 260] on p "Paste element" at bounding box center [711, 260] width 42 height 9
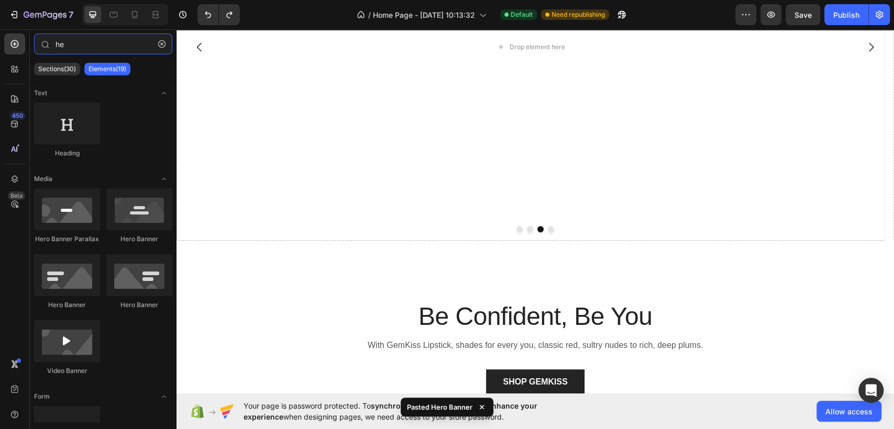
scroll to position [0, 0]
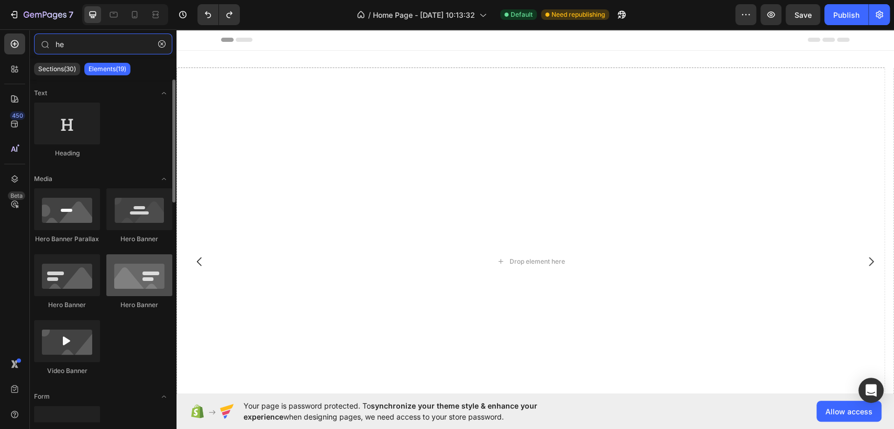
type input "he"
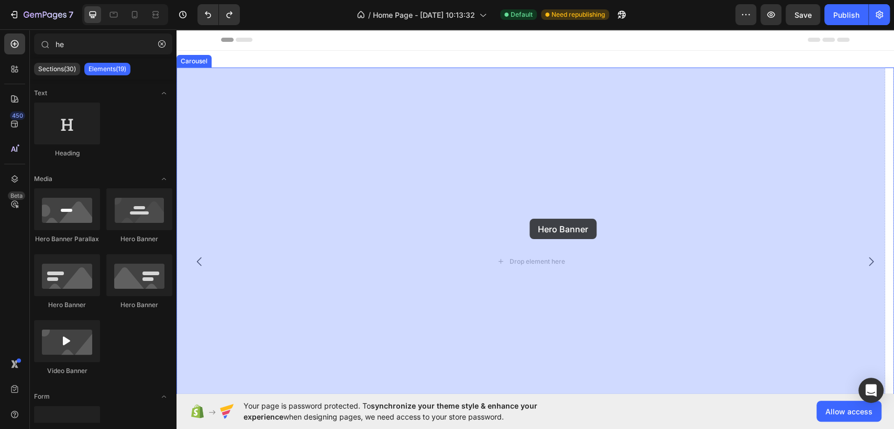
drag, startPoint x: 303, startPoint y: 308, endPoint x: 529, endPoint y: 219, distance: 243.3
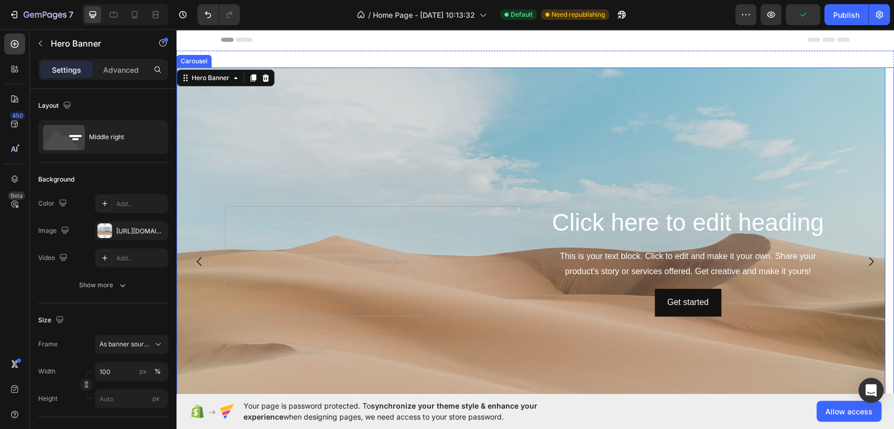
click at [865, 261] on icon "Carousel Next Arrow" at bounding box center [871, 262] width 13 height 13
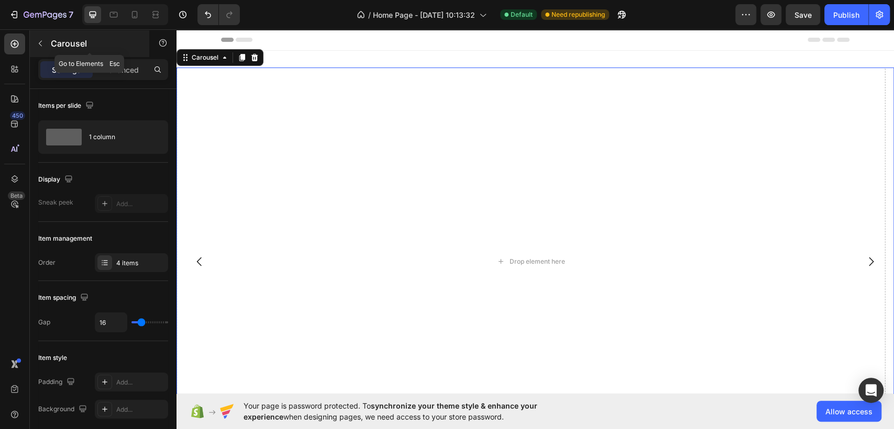
click at [42, 38] on button "button" at bounding box center [40, 43] width 17 height 17
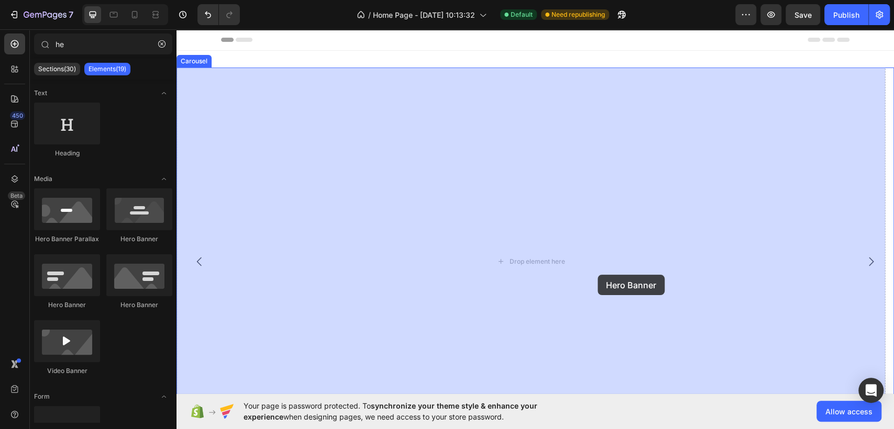
drag, startPoint x: 318, startPoint y: 317, endPoint x: 597, endPoint y: 275, distance: 282.7
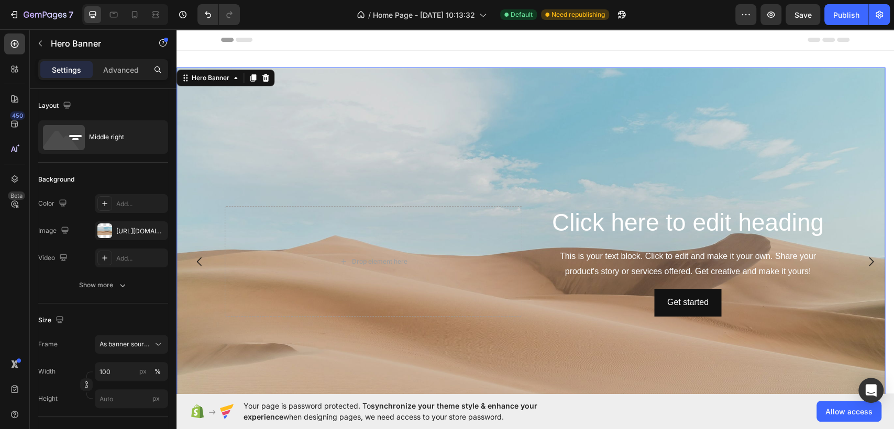
click at [375, 101] on div "Background Image" at bounding box center [530, 262] width 708 height 388
click at [113, 402] on input "px" at bounding box center [131, 399] width 73 height 19
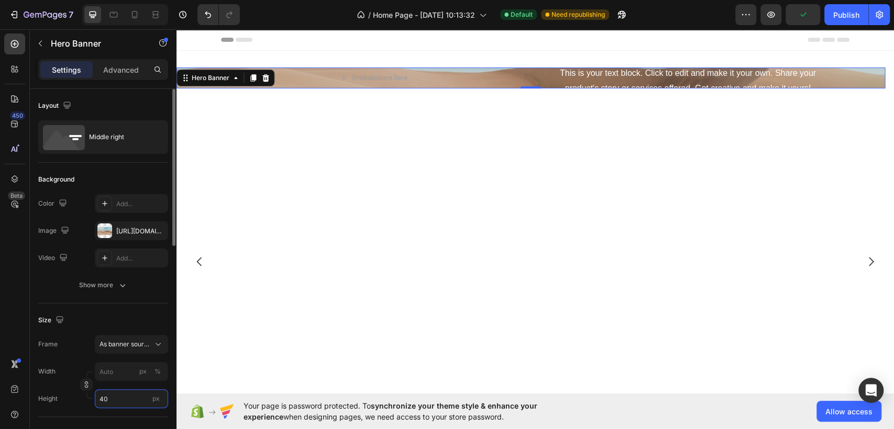
type input "400"
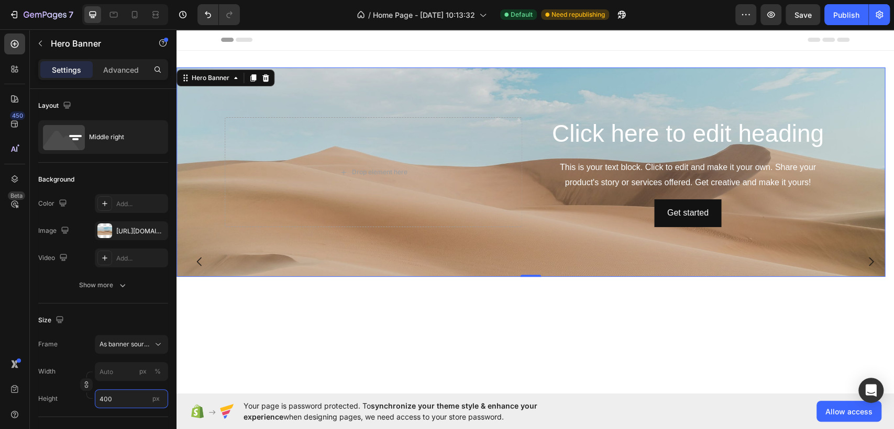
type input "100"
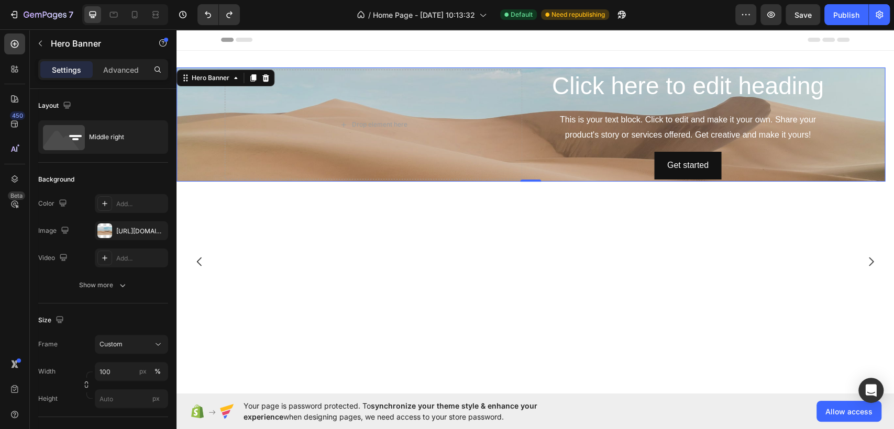
type input "h"
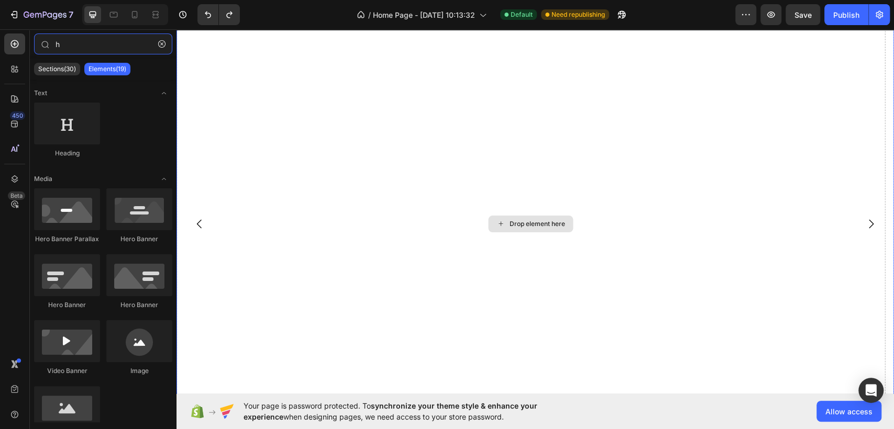
scroll to position [58, 0]
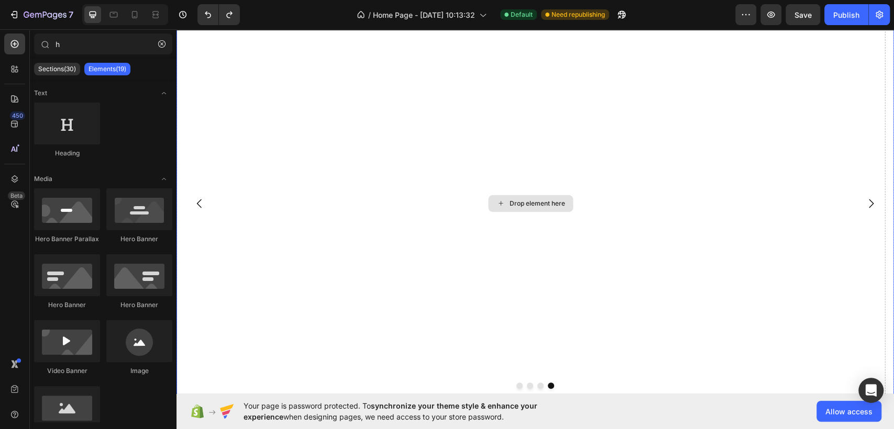
click at [371, 121] on div "Drop element here" at bounding box center [530, 203] width 708 height 388
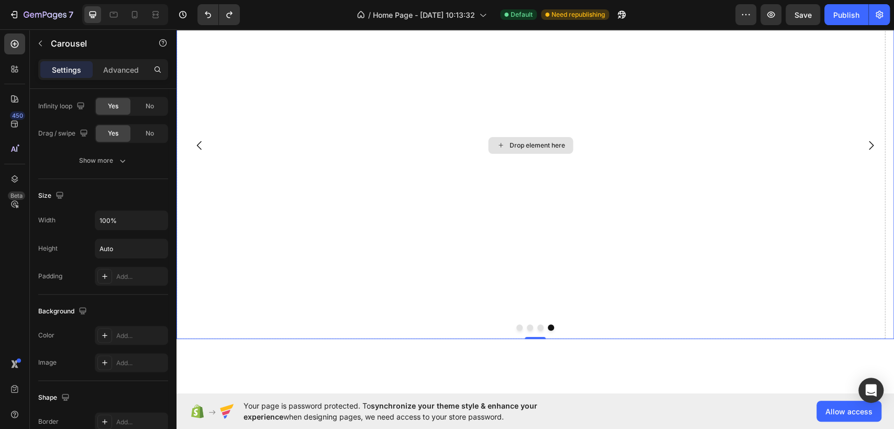
scroll to position [0, 0]
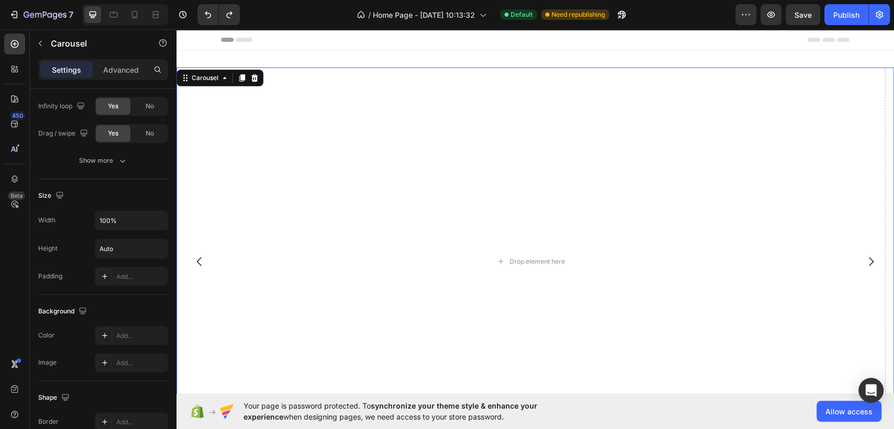
click at [196, 258] on icon "Carousel Back Arrow" at bounding box center [199, 262] width 13 height 13
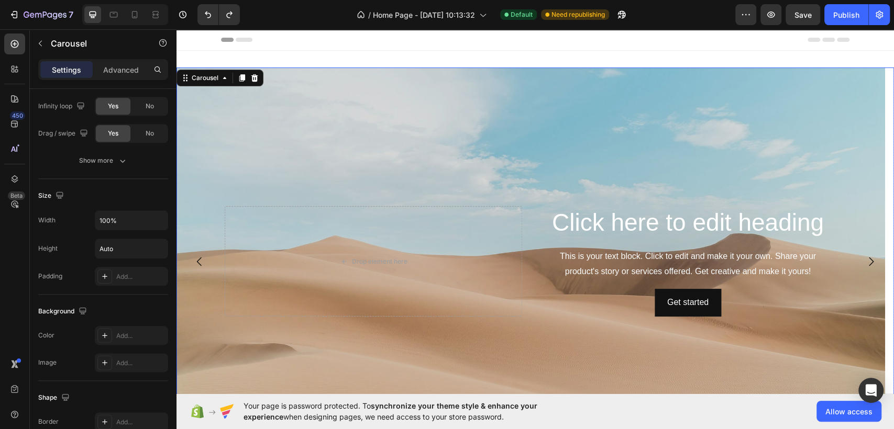
click at [196, 258] on icon "Carousel Back Arrow" at bounding box center [199, 262] width 13 height 13
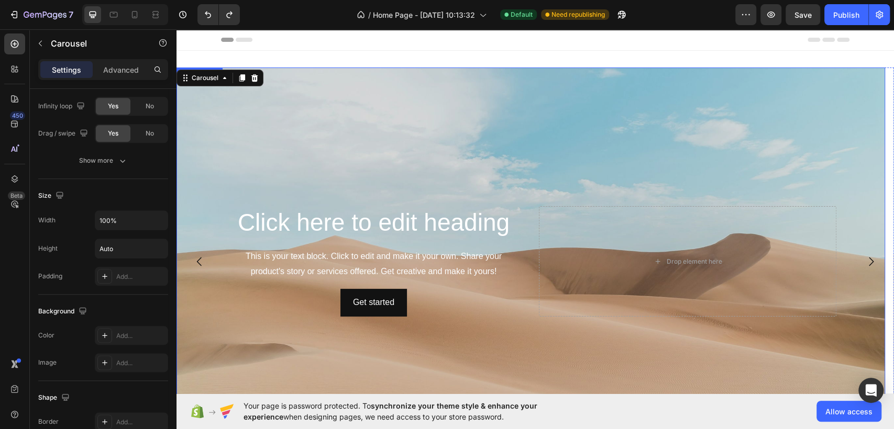
click at [305, 141] on div "Background Image" at bounding box center [530, 262] width 708 height 388
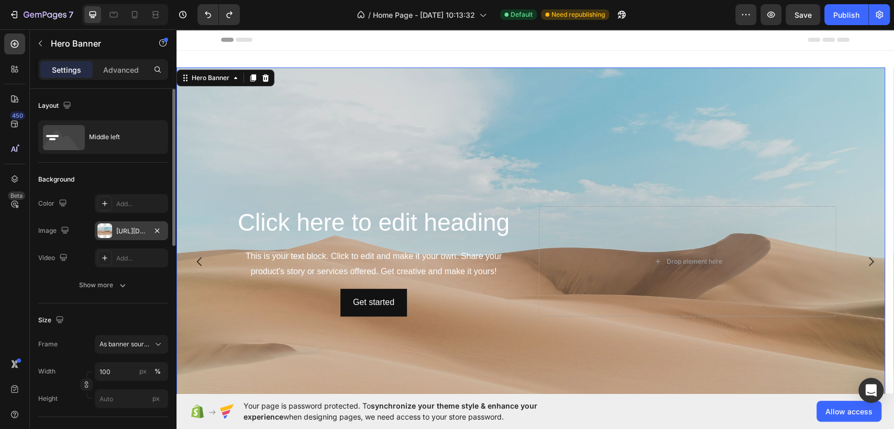
click at [132, 234] on div "[URL][DOMAIN_NAME]" at bounding box center [131, 231] width 30 height 9
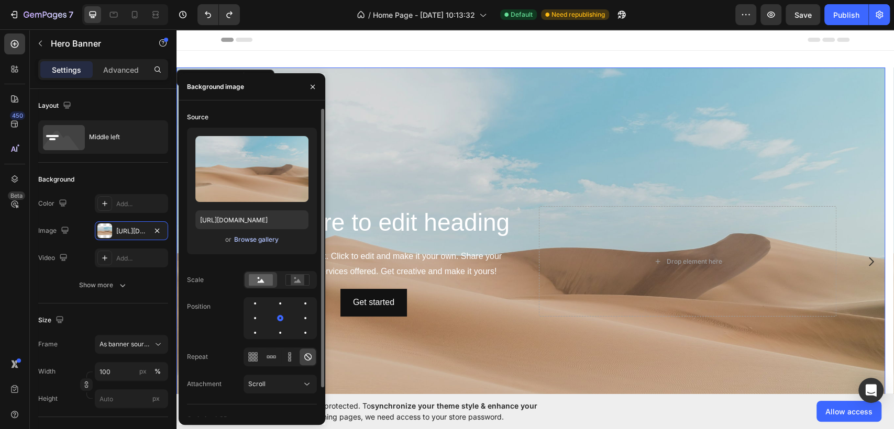
click at [250, 240] on div "Browse gallery" at bounding box center [256, 239] width 45 height 9
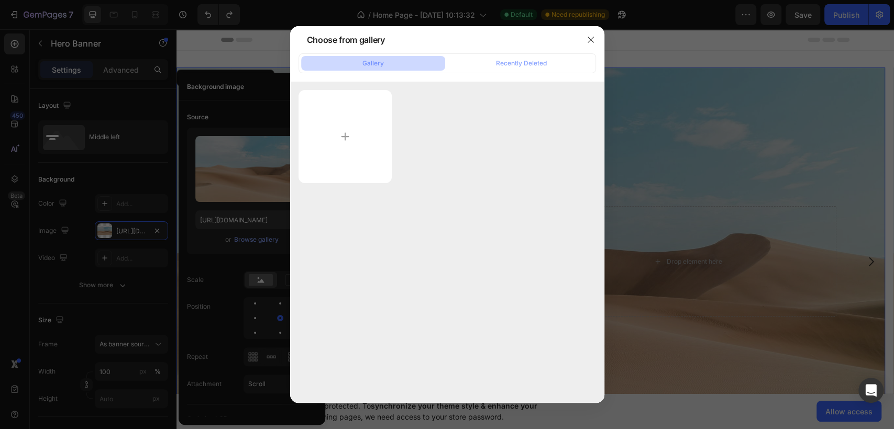
type input "C:\fakepath\68aff9992565d50012fc29c2.jpg"
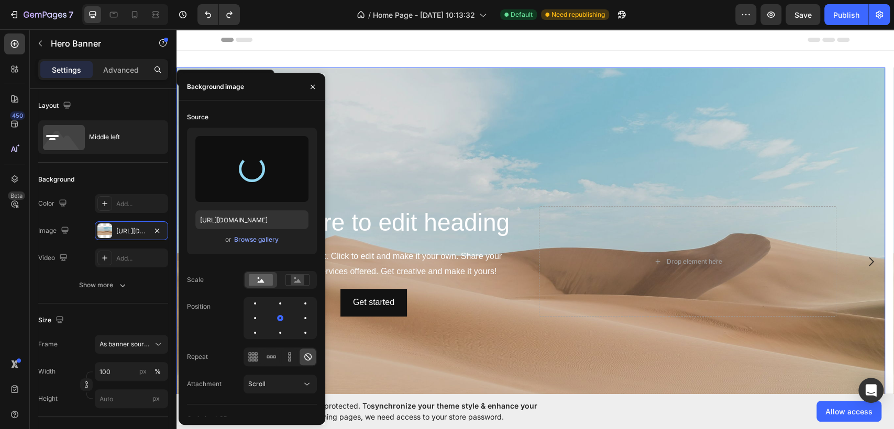
type input "[URL][DOMAIN_NAME]"
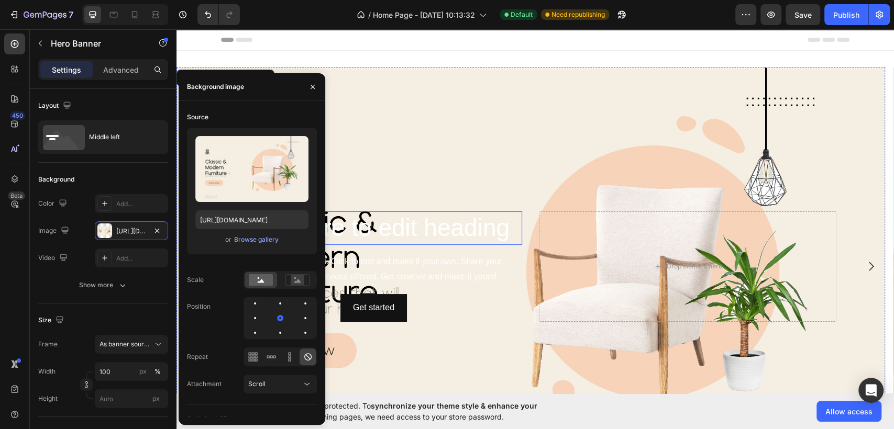
click at [398, 232] on h2 "Click here to edit heading" at bounding box center [373, 229] width 297 height 34
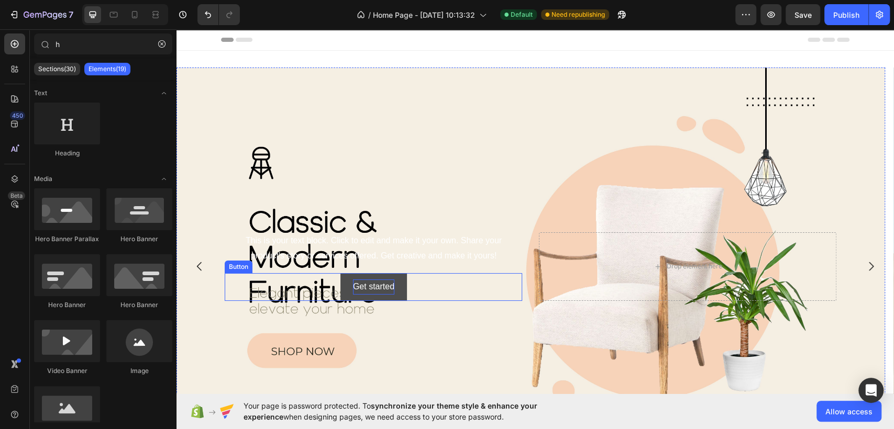
click at [369, 286] on div "Get started" at bounding box center [373, 287] width 41 height 15
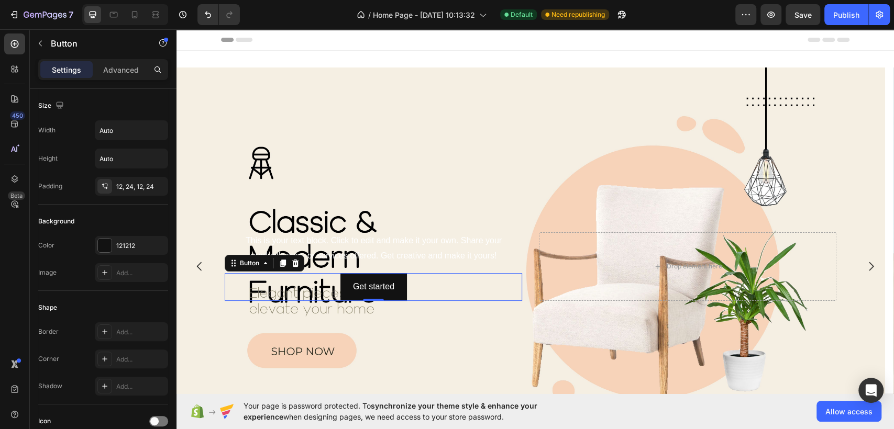
click at [439, 280] on div "Get started Button 0" at bounding box center [373, 287] width 297 height 28
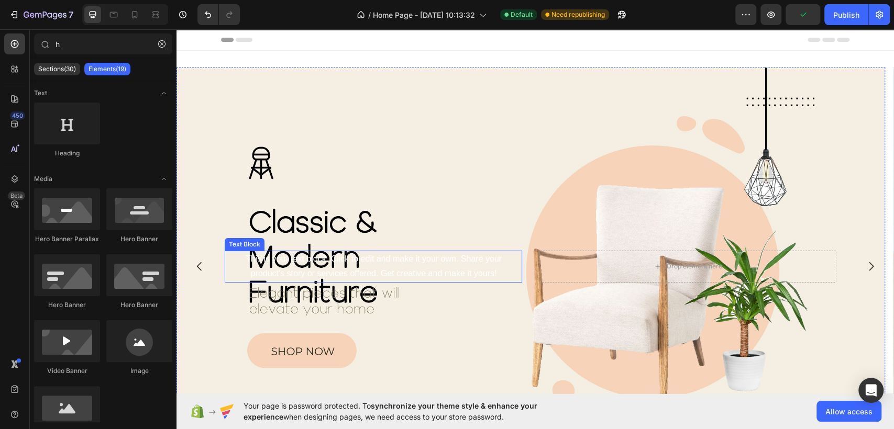
click at [424, 270] on div "This is your text block. Click to edit and make it your own. Share your product…" at bounding box center [373, 267] width 297 height 32
click at [355, 313] on div "Background Image" at bounding box center [530, 267] width 708 height 398
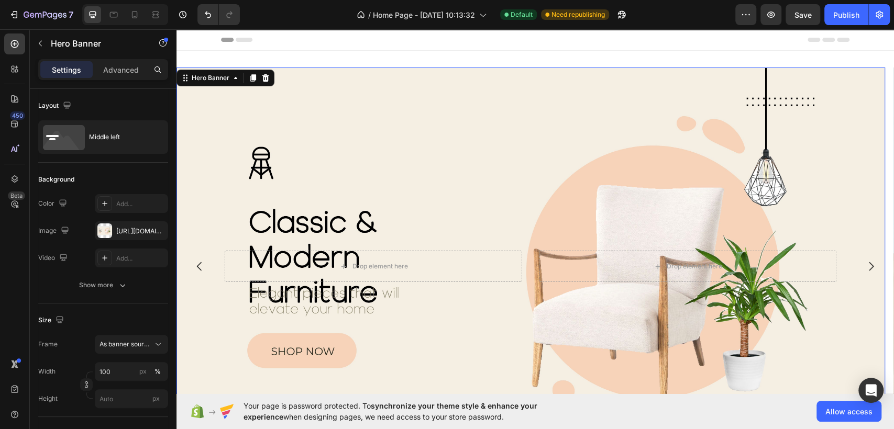
click at [357, 291] on div "Background Image" at bounding box center [530, 267] width 708 height 398
click at [393, 298] on div "Background Image" at bounding box center [530, 267] width 708 height 398
click at [394, 297] on div "Background Image" at bounding box center [530, 267] width 708 height 398
click at [318, 308] on div "Background Image" at bounding box center [530, 267] width 708 height 398
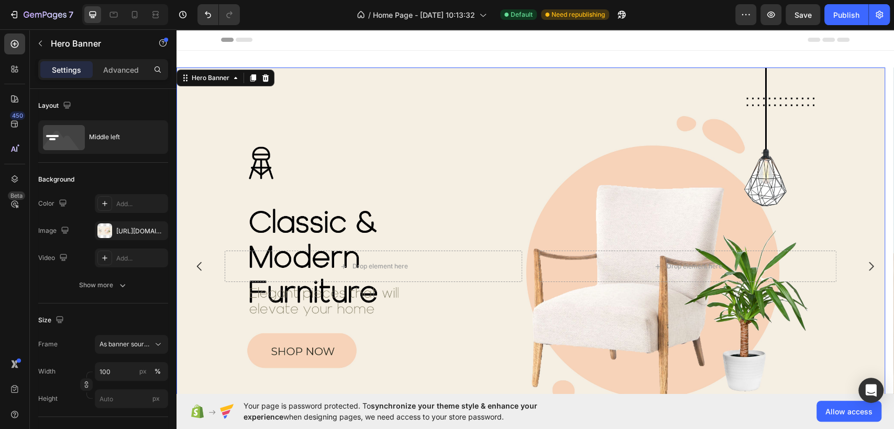
click at [318, 308] on div "Background Image" at bounding box center [530, 267] width 708 height 398
click at [327, 284] on div "Drop element here Drop element here" at bounding box center [530, 267] width 628 height 36
click at [345, 181] on div "Background Image" at bounding box center [530, 267] width 708 height 398
click at [260, 175] on div "Background Image" at bounding box center [530, 267] width 708 height 398
click at [299, 290] on div "Background Image" at bounding box center [530, 267] width 708 height 398
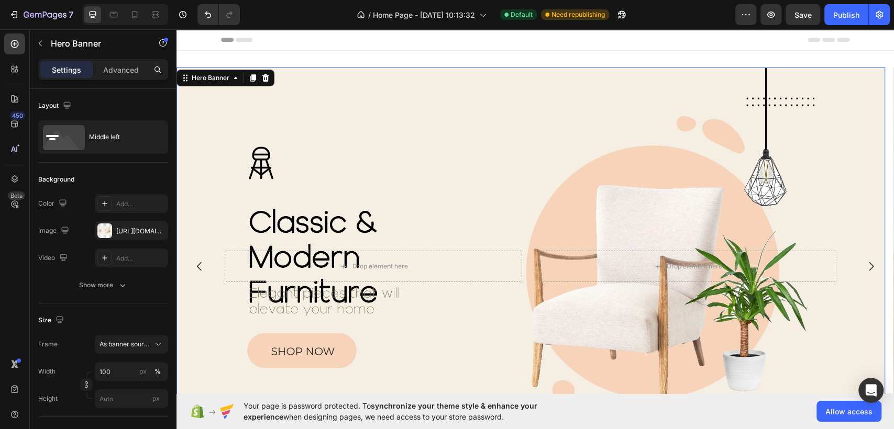
click at [290, 303] on div "Background Image" at bounding box center [530, 267] width 708 height 398
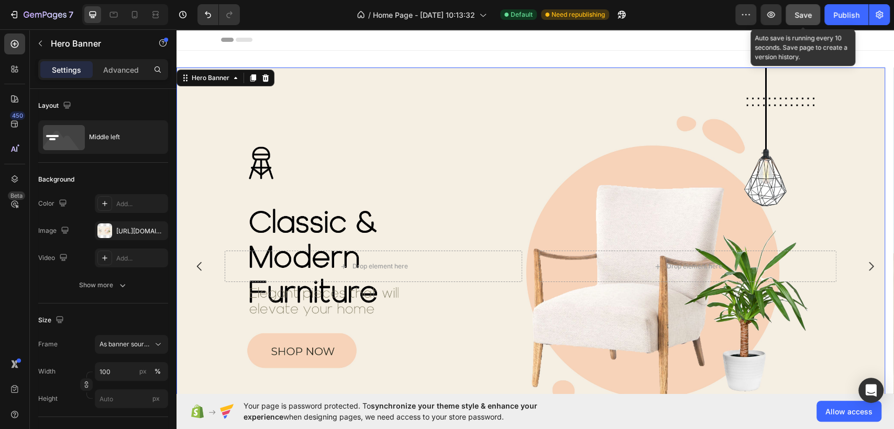
click at [809, 17] on span "Save" at bounding box center [802, 14] width 17 height 9
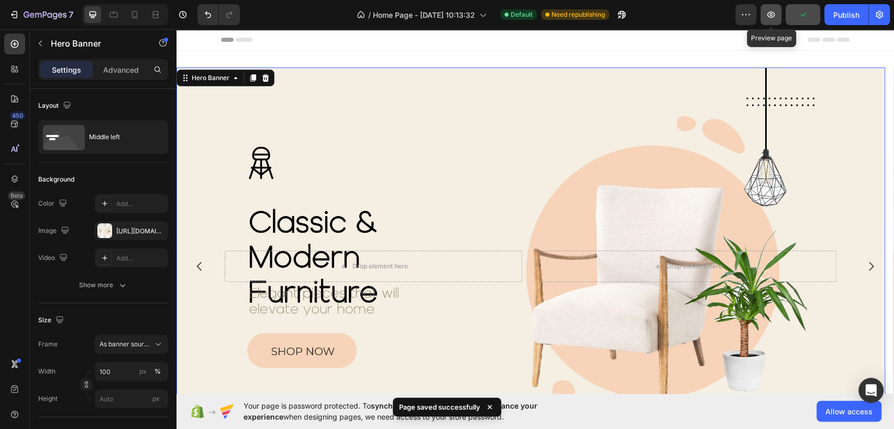
click at [767, 23] on button "button" at bounding box center [770, 14] width 21 height 21
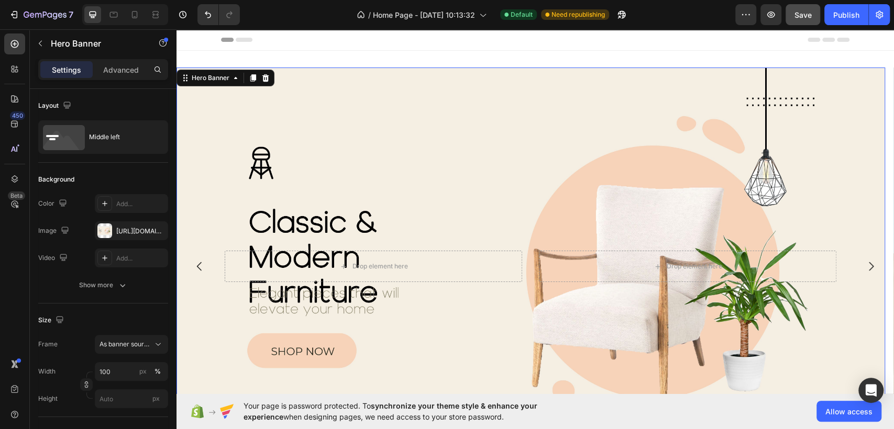
click at [440, 119] on div "Background Image" at bounding box center [530, 267] width 708 height 398
click at [128, 345] on span "As banner source" at bounding box center [124, 344] width 51 height 9
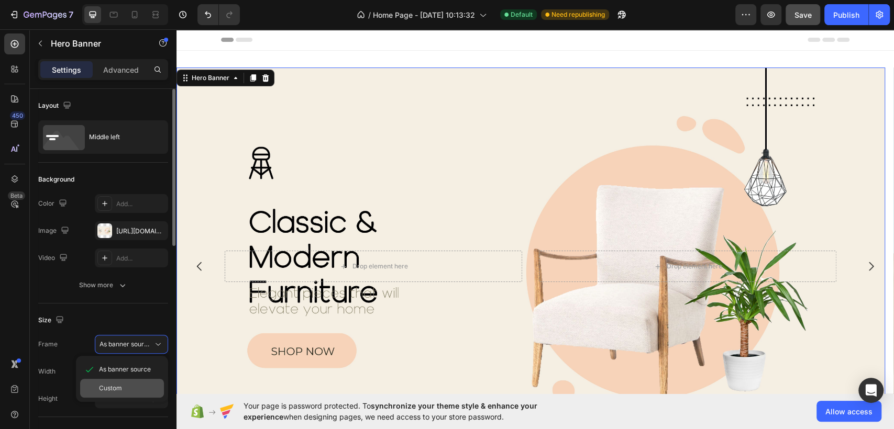
click at [120, 386] on span "Custom" at bounding box center [110, 388] width 23 height 9
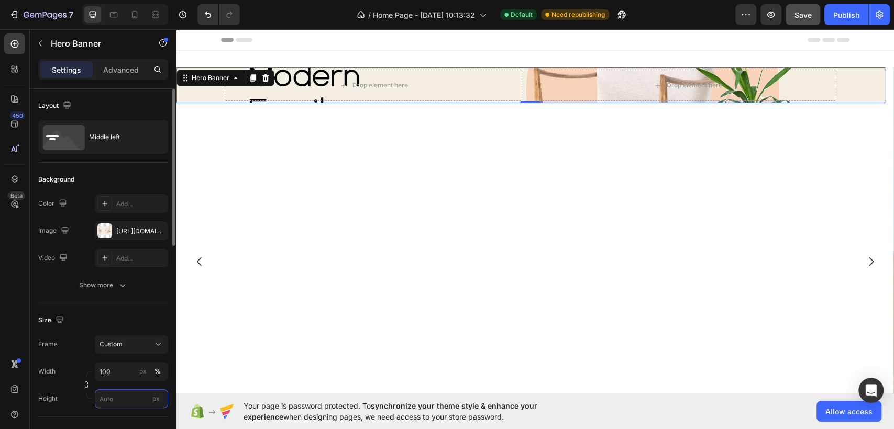
click at [113, 399] on input "px" at bounding box center [131, 399] width 73 height 19
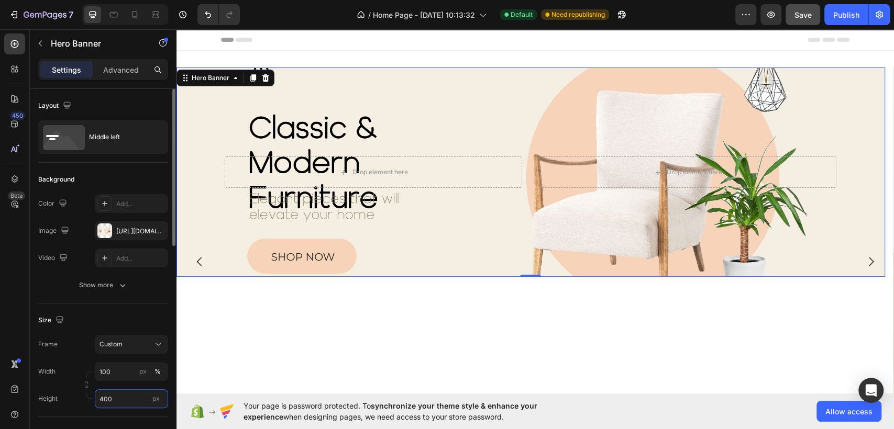
drag, startPoint x: 113, startPoint y: 398, endPoint x: 95, endPoint y: 395, distance: 18.2
click at [95, 395] on input "400" at bounding box center [131, 399] width 73 height 19
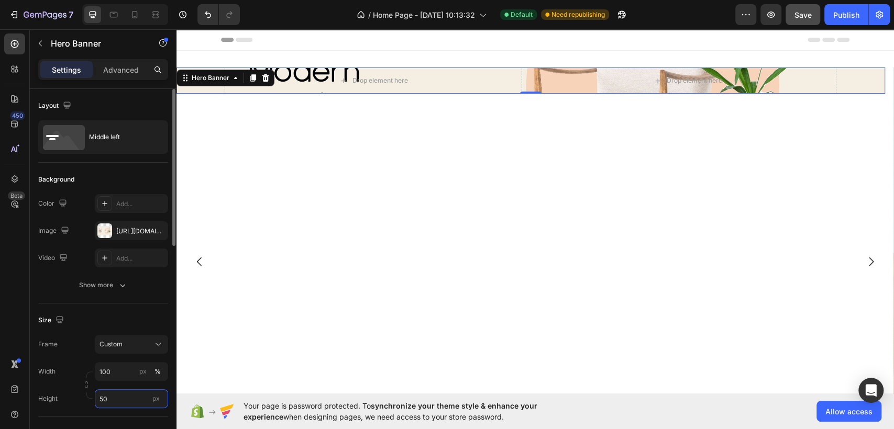
type input "500"
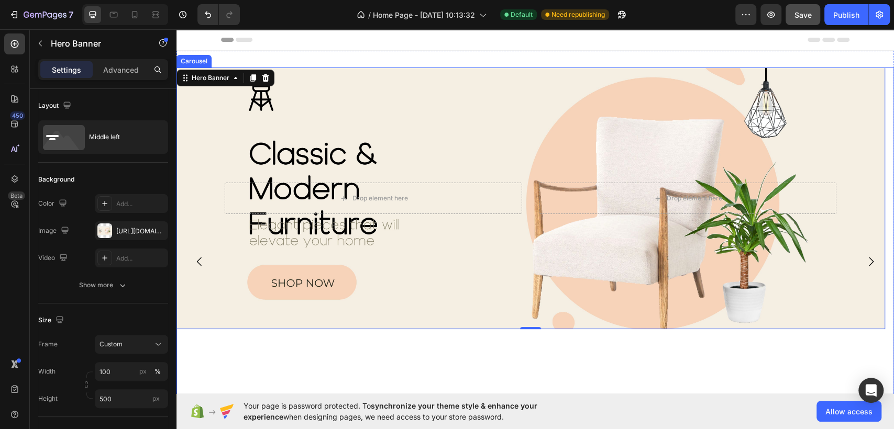
click at [527, 361] on div "Drop element here Drop element here Hero Banner 0" at bounding box center [530, 262] width 708 height 388
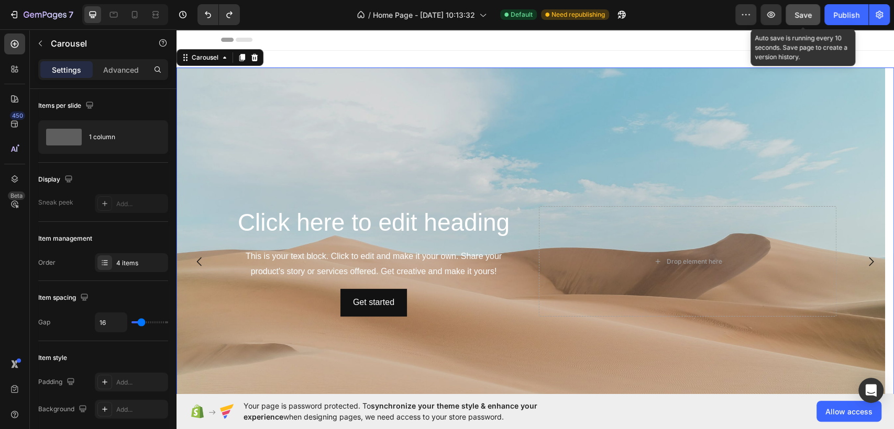
click at [802, 10] on span "Save" at bounding box center [802, 14] width 17 height 9
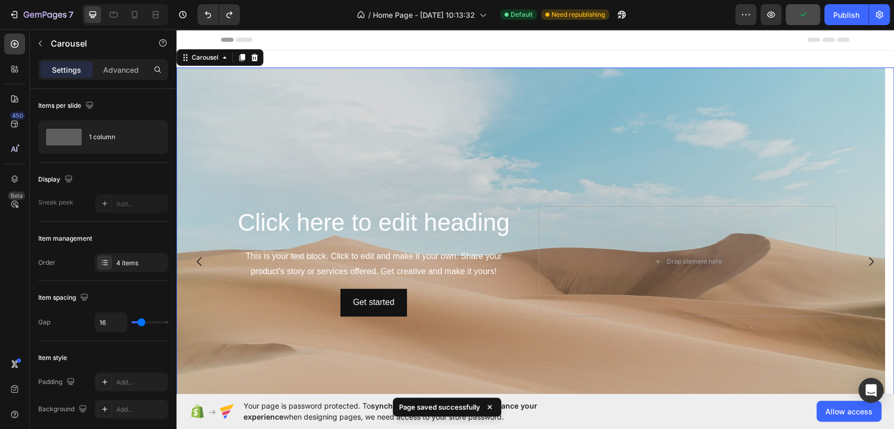
click at [866, 257] on icon "Carousel Next Arrow" at bounding box center [871, 262] width 13 height 13
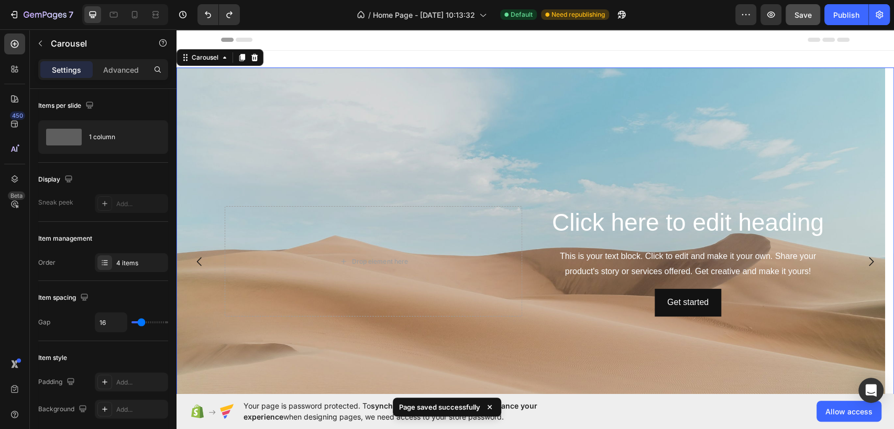
click at [866, 257] on icon "Carousel Next Arrow" at bounding box center [871, 262] width 13 height 13
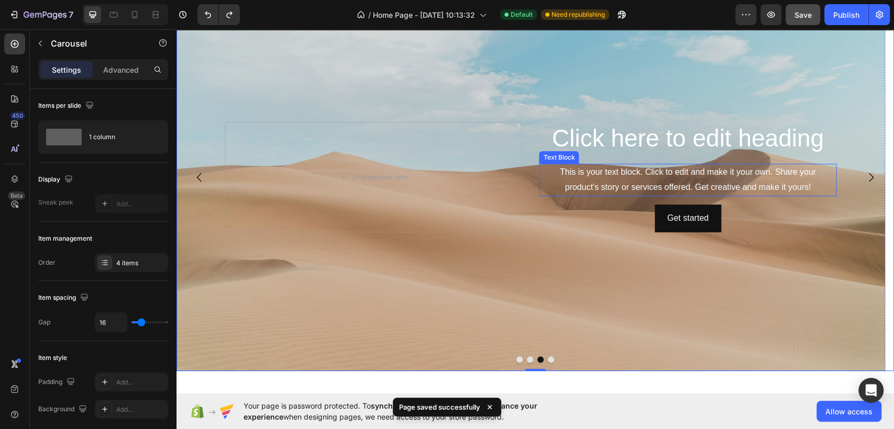
scroll to position [58, 0]
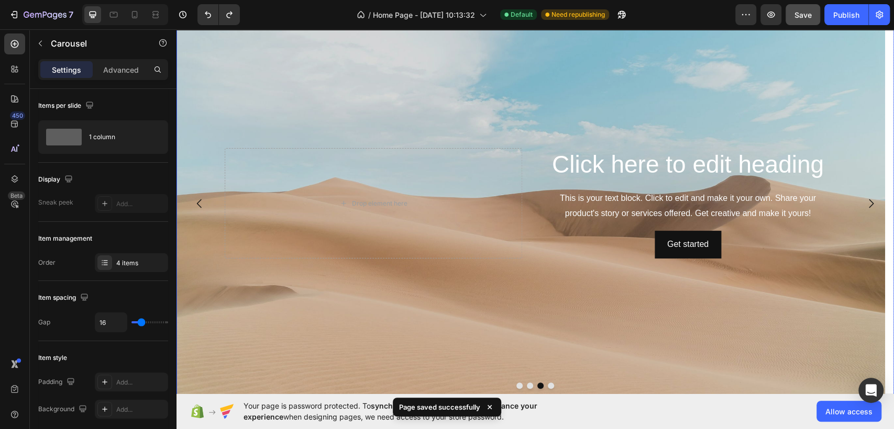
click at [865, 202] on icon "Carousel Next Arrow" at bounding box center [871, 203] width 13 height 13
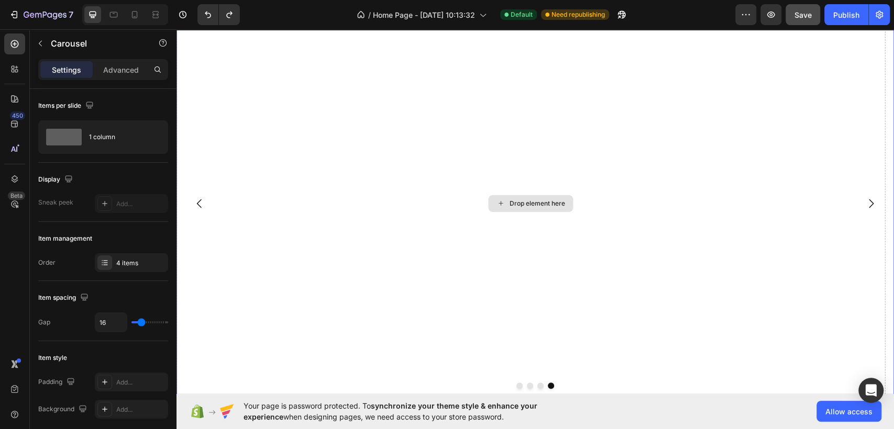
click at [583, 294] on div "Drop element here" at bounding box center [530, 203] width 708 height 388
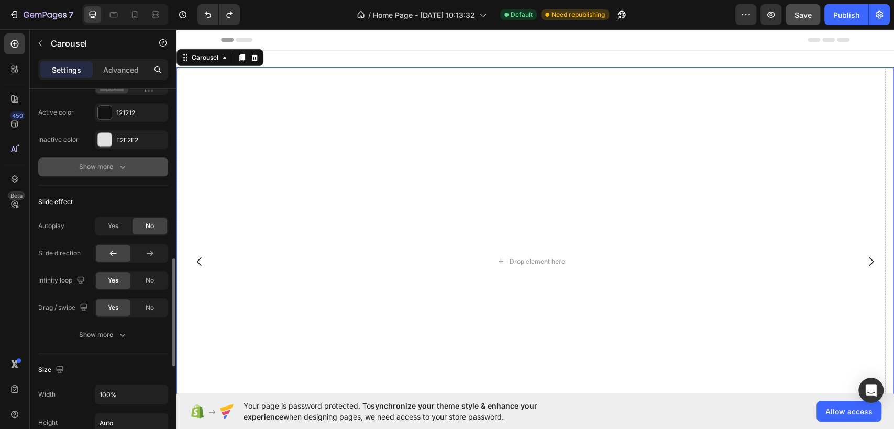
scroll to position [640, 0]
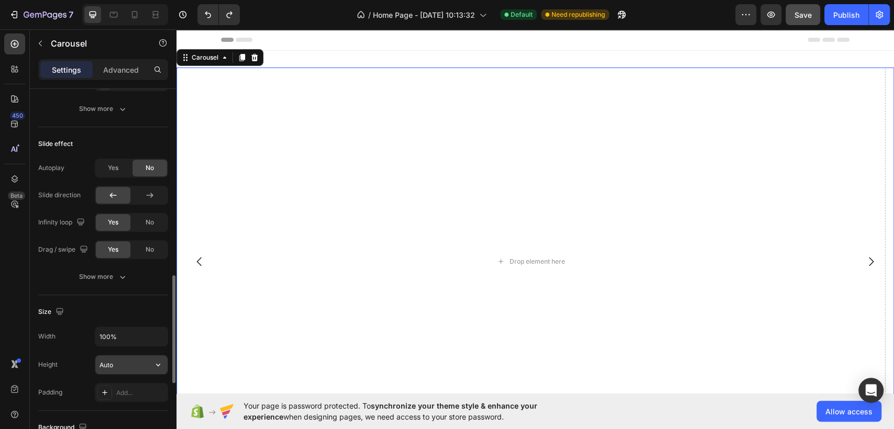
click at [131, 370] on input "Auto" at bounding box center [131, 365] width 72 height 19
type input "500"
click at [195, 198] on icon "Carousel Back Arrow" at bounding box center [199, 198] width 13 height 13
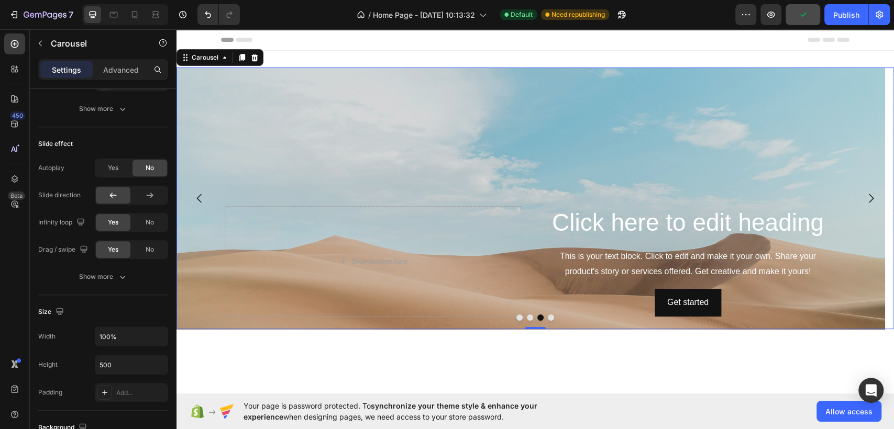
click at [201, 197] on icon "Carousel Back Arrow" at bounding box center [199, 198] width 13 height 13
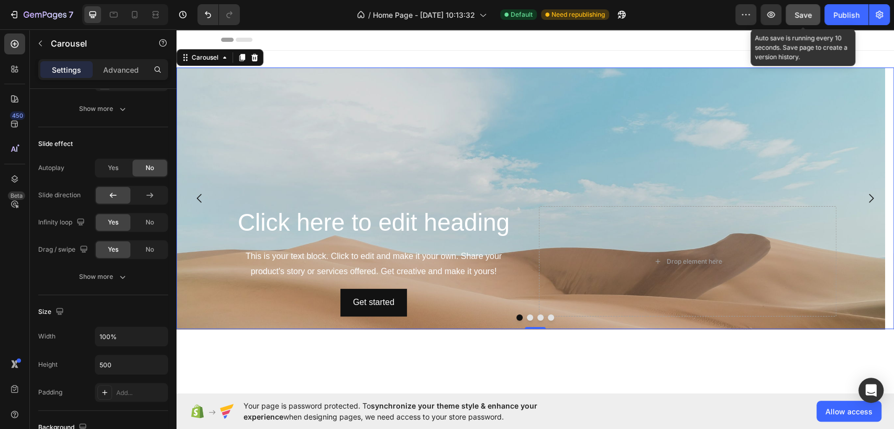
click at [804, 19] on div "Save" at bounding box center [802, 14] width 17 height 11
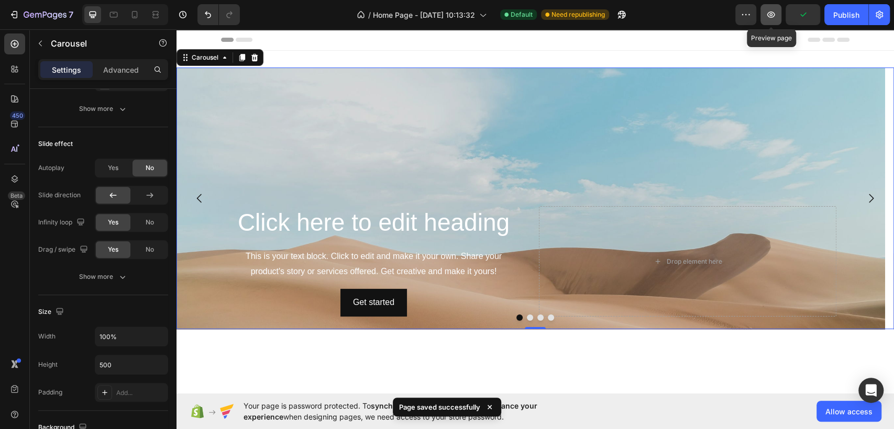
click at [769, 12] on icon "button" at bounding box center [771, 15] width 8 height 6
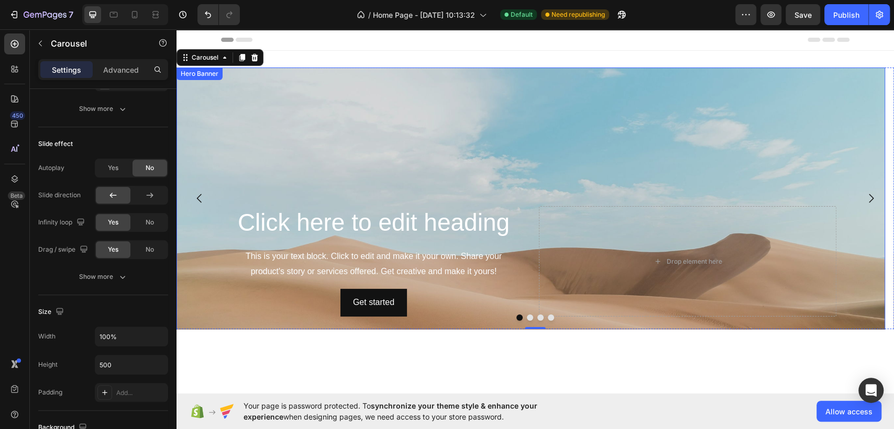
click at [515, 137] on div "Background Image" at bounding box center [530, 262] width 708 height 388
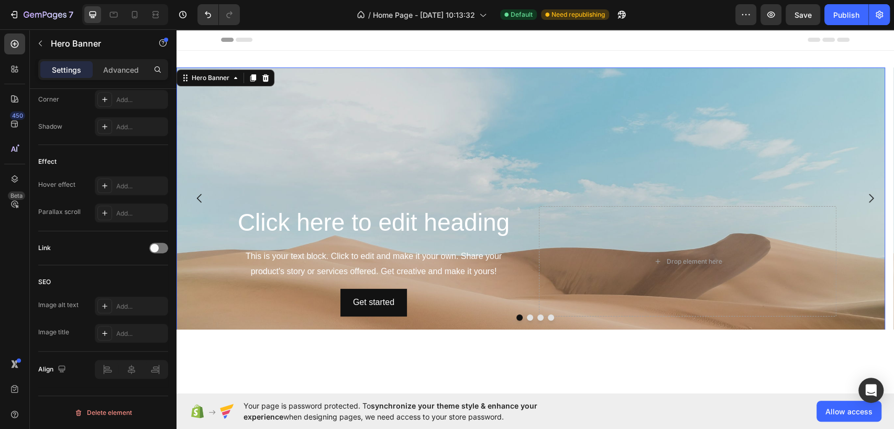
scroll to position [0, 0]
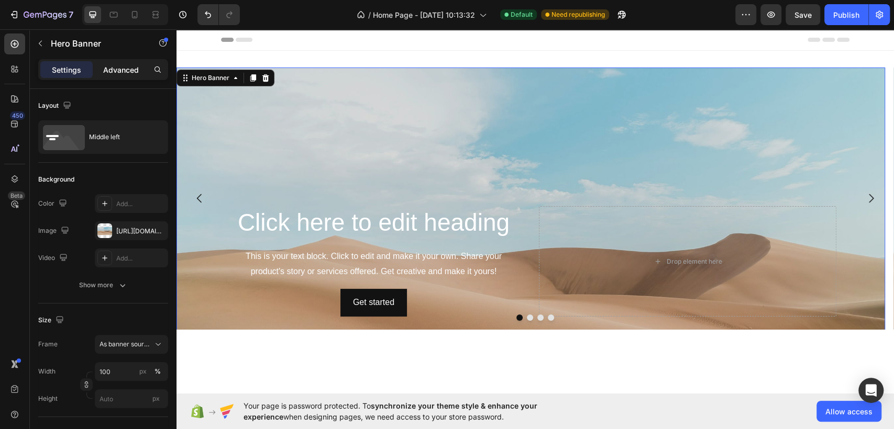
click at [126, 76] on div "Advanced" at bounding box center [121, 69] width 52 height 17
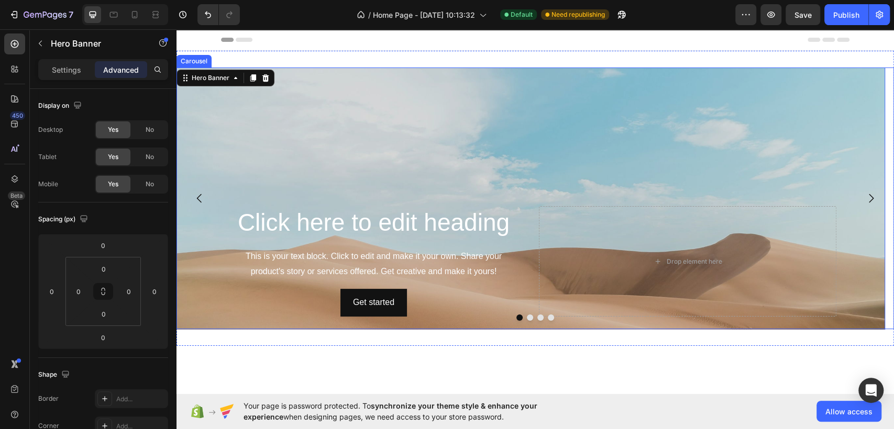
click at [869, 196] on icon "Carousel Next Arrow" at bounding box center [871, 198] width 5 height 9
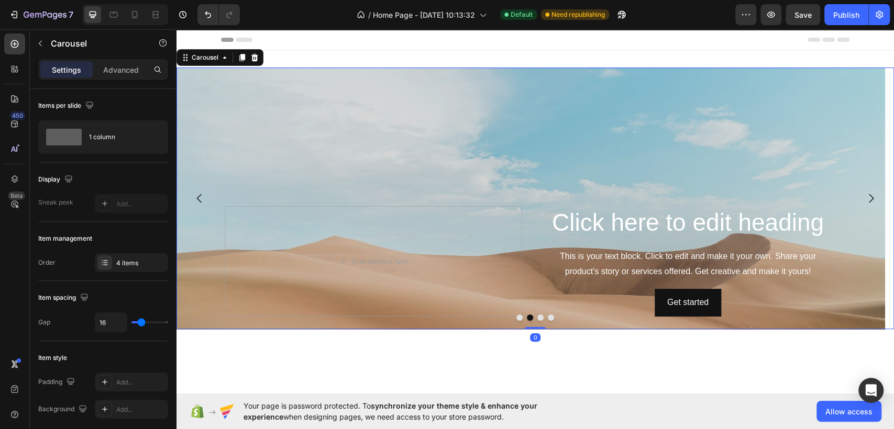
click at [869, 196] on icon "Carousel Next Arrow" at bounding box center [871, 198] width 5 height 9
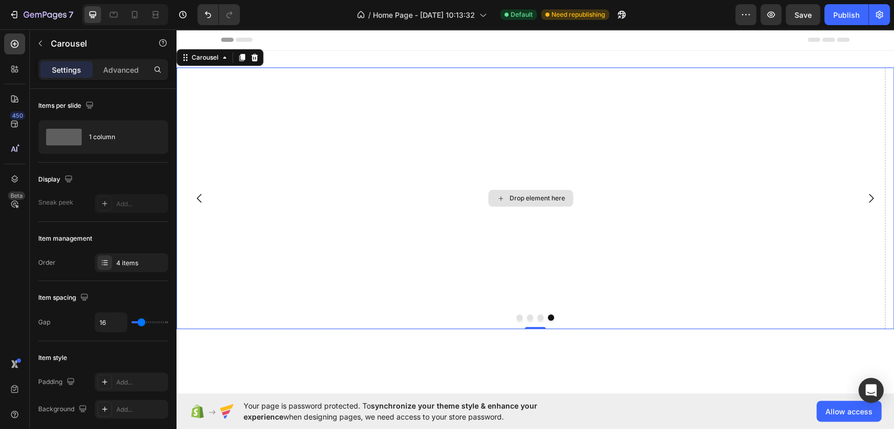
click at [616, 135] on div "Drop element here" at bounding box center [530, 199] width 708 height 262
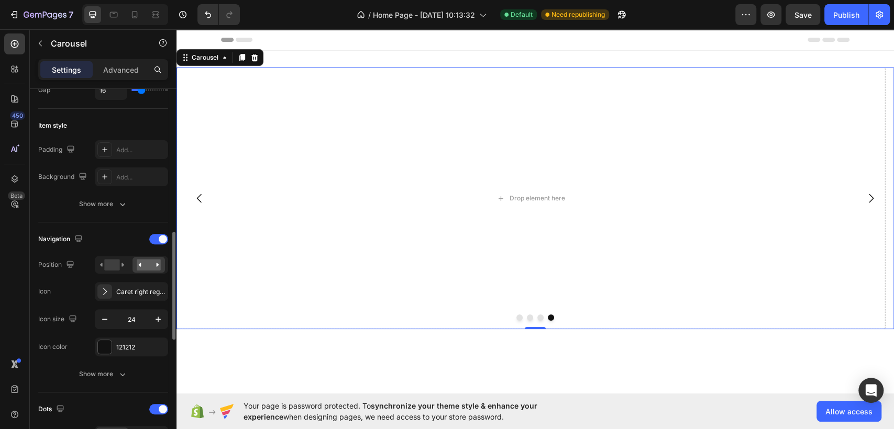
scroll to position [349, 0]
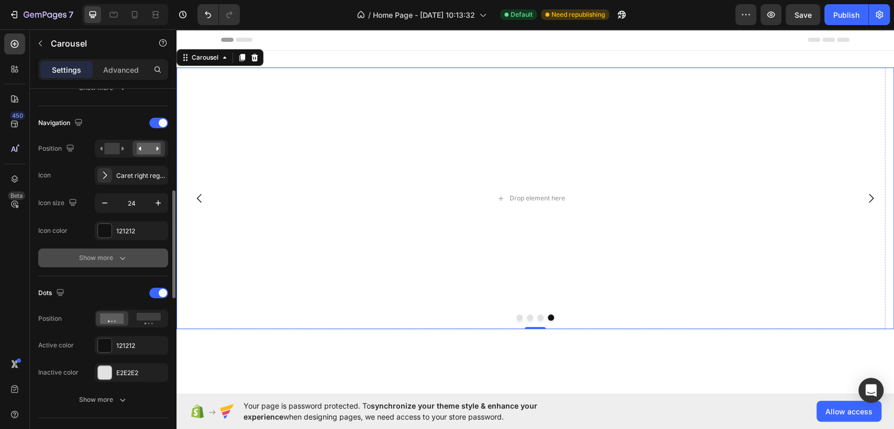
click at [95, 255] on div "Show more" at bounding box center [103, 258] width 49 height 10
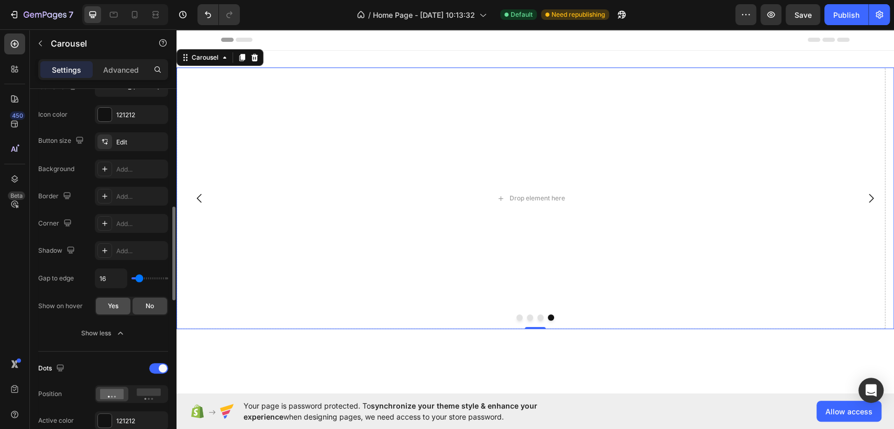
scroll to position [524, 0]
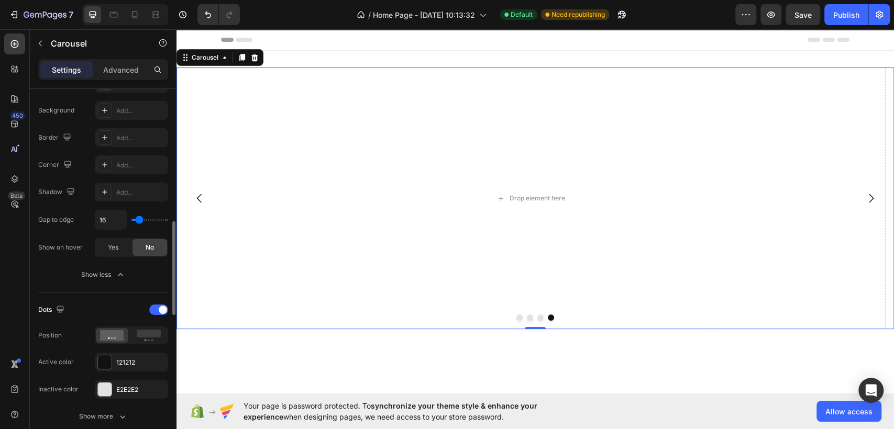
click at [76, 392] on div "Inactive color" at bounding box center [58, 389] width 40 height 9
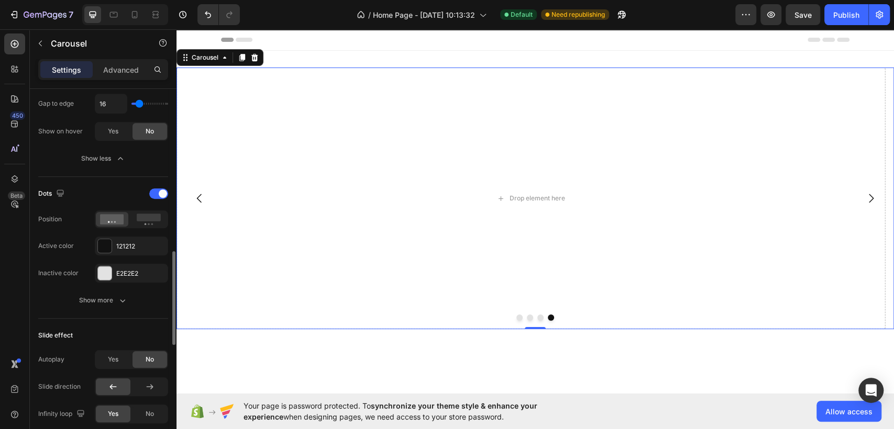
scroll to position [756, 0]
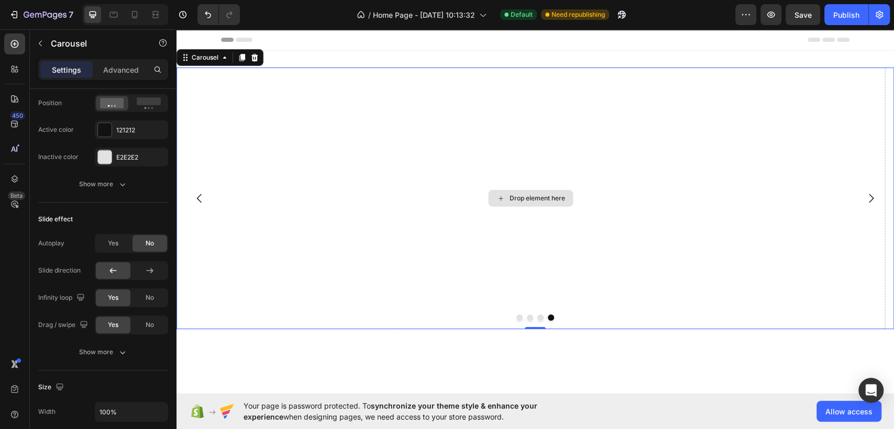
click at [420, 123] on div "Drop element here" at bounding box center [530, 199] width 708 height 262
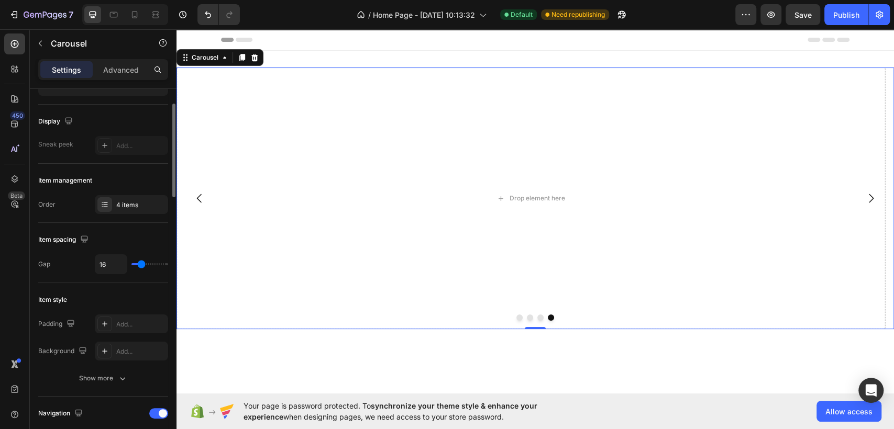
scroll to position [0, 0]
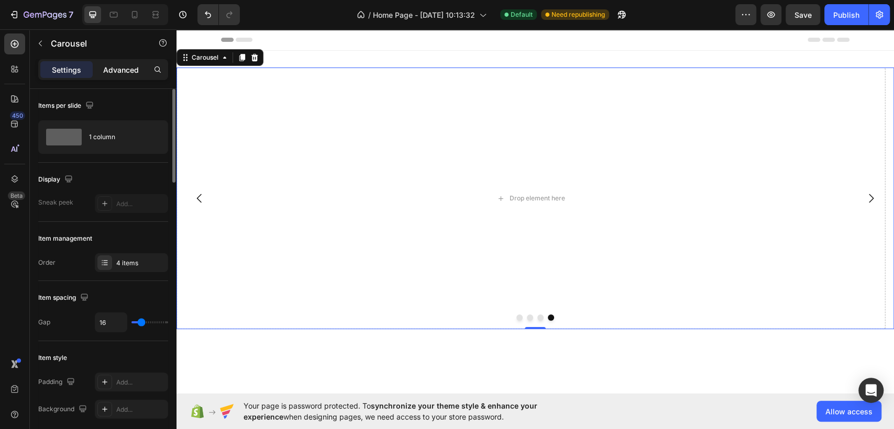
click at [124, 67] on p "Advanced" at bounding box center [121, 69] width 36 height 11
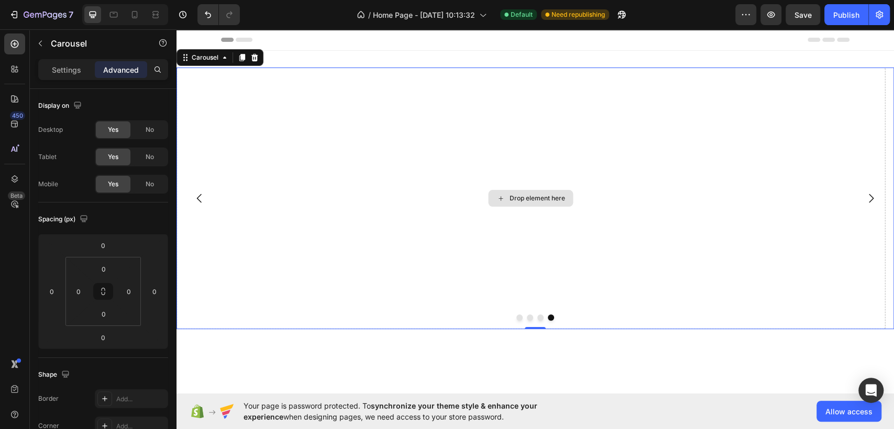
click at [293, 161] on div "Click here to edit heading Heading This is your text block. Click to edit and m…" at bounding box center [534, 199] width 717 height 262
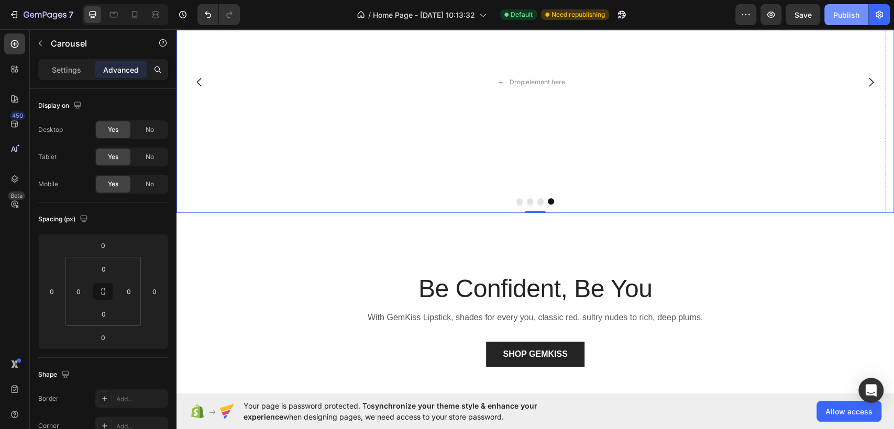
click at [841, 22] on button "Publish" at bounding box center [846, 14] width 44 height 21
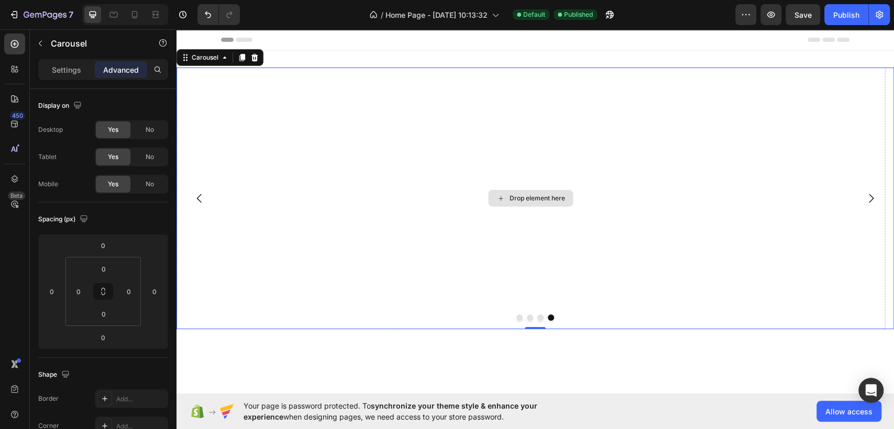
click at [369, 191] on div "Drop element here" at bounding box center [530, 199] width 708 height 262
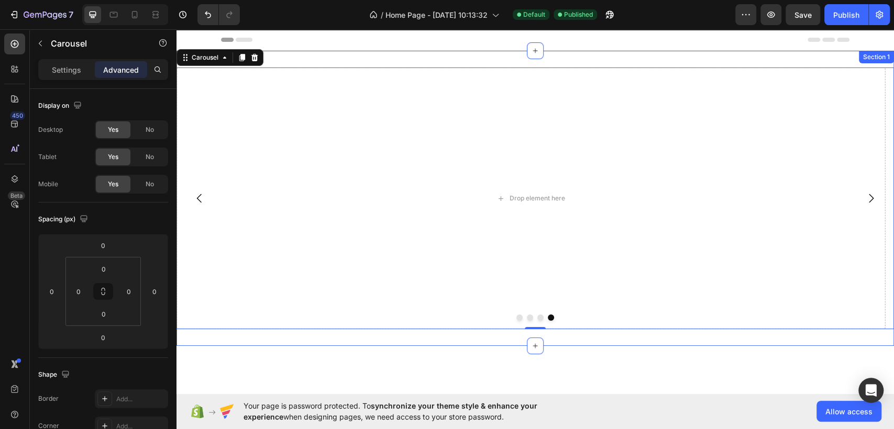
click at [411, 56] on div "Click here to edit heading Heading This is your text block. Click to edit and m…" at bounding box center [534, 198] width 717 height 295
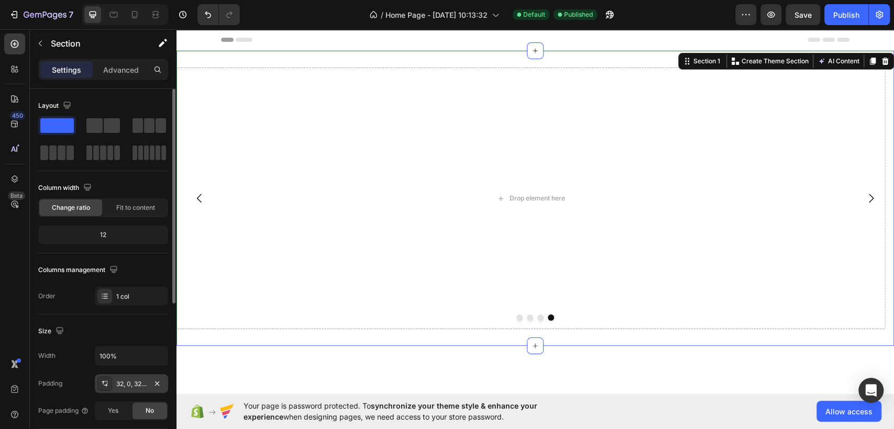
click at [121, 386] on div "32, 0, 32, 0" at bounding box center [131, 384] width 30 height 9
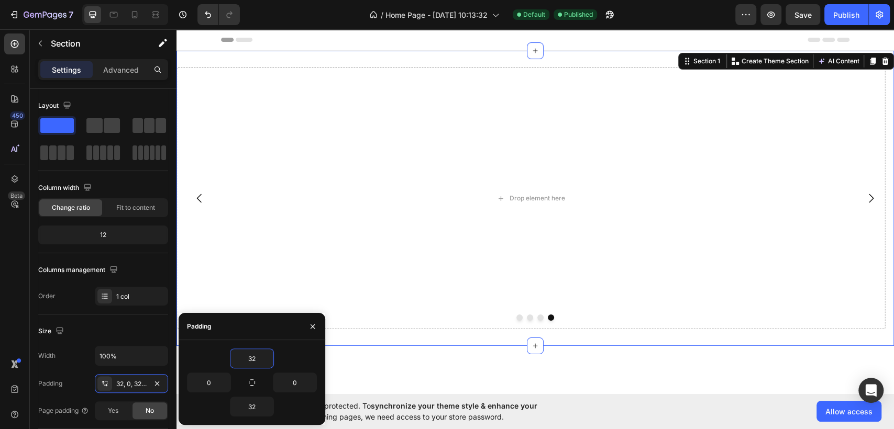
type input "0"
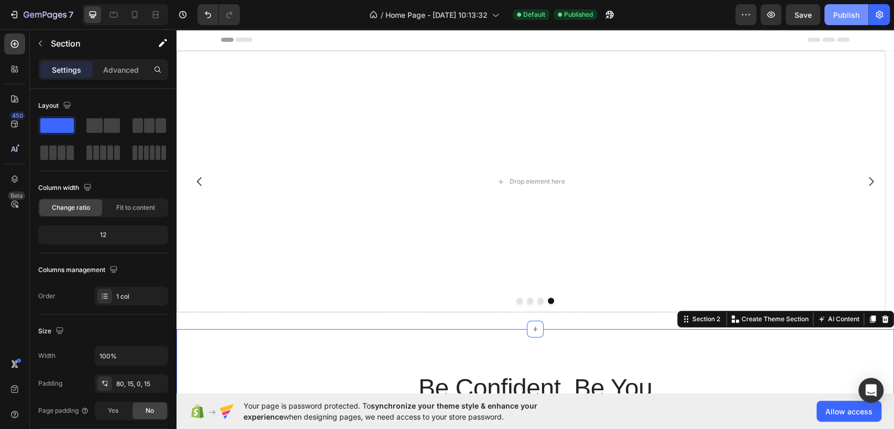
click at [846, 12] on div "Publish" at bounding box center [846, 14] width 26 height 11
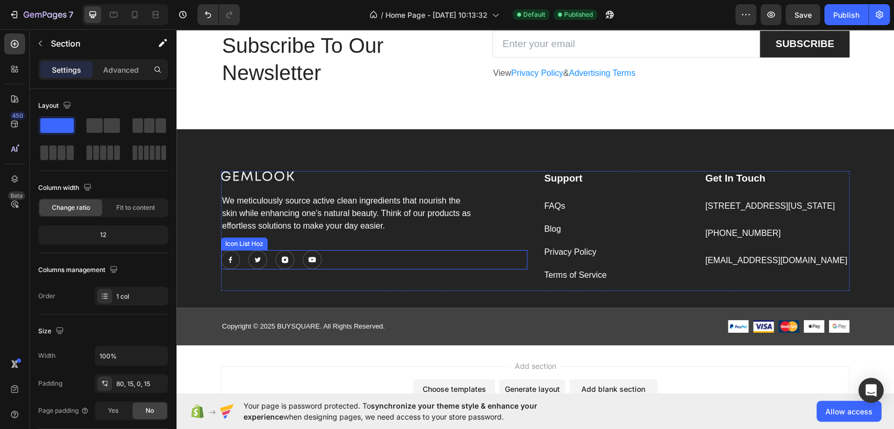
scroll to position [2358, 0]
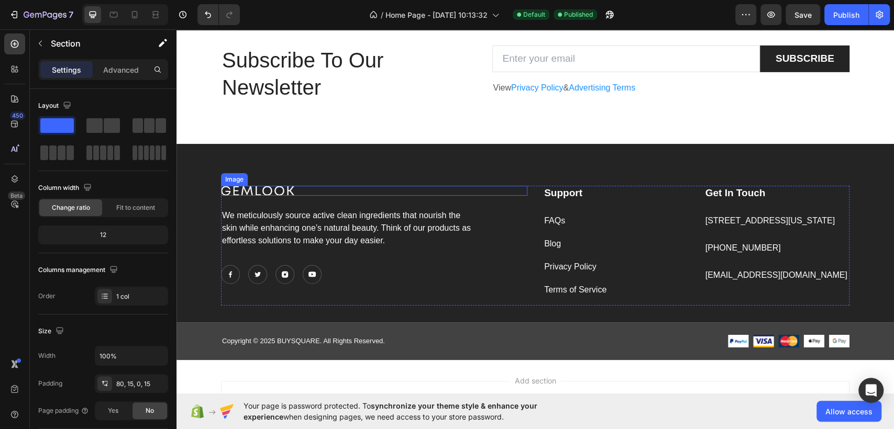
click at [271, 194] on img at bounding box center [257, 191] width 73 height 10
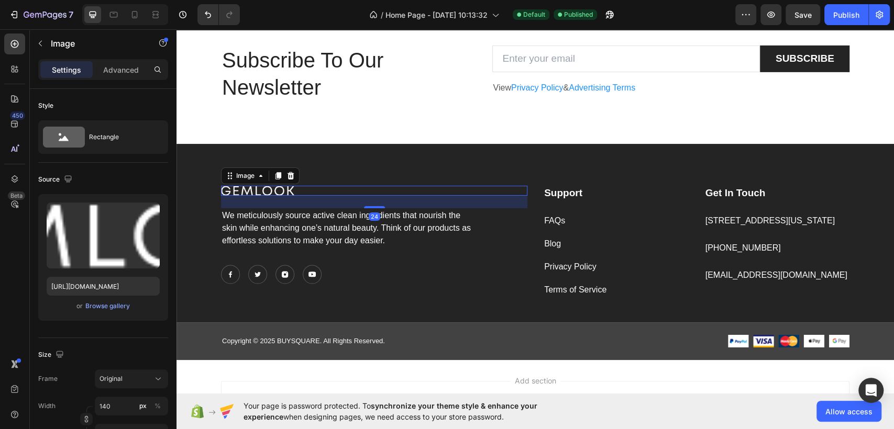
click at [295, 189] on div at bounding box center [374, 191] width 306 height 10
click at [270, 191] on img at bounding box center [257, 191] width 73 height 10
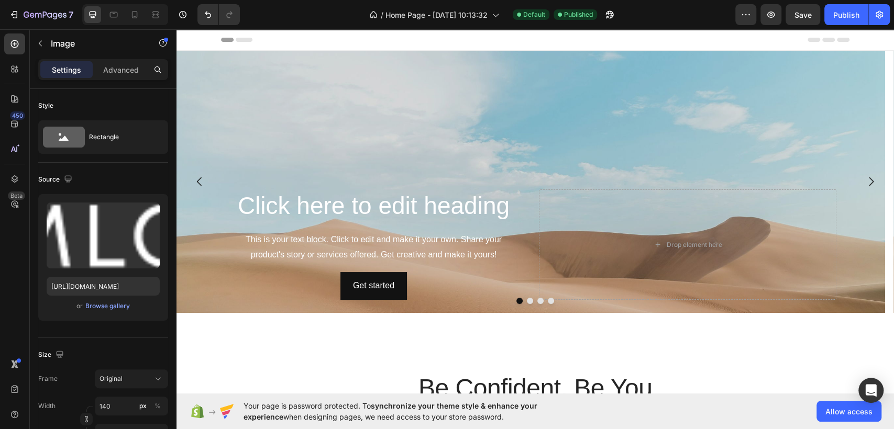
scroll to position [0, 0]
click at [384, 87] on div "Background Image" at bounding box center [530, 245] width 708 height 388
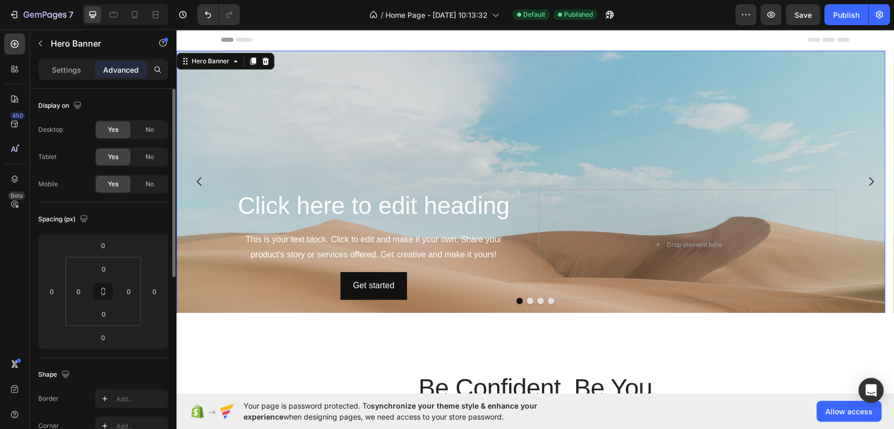
click at [62, 76] on div "Settings" at bounding box center [66, 69] width 52 height 17
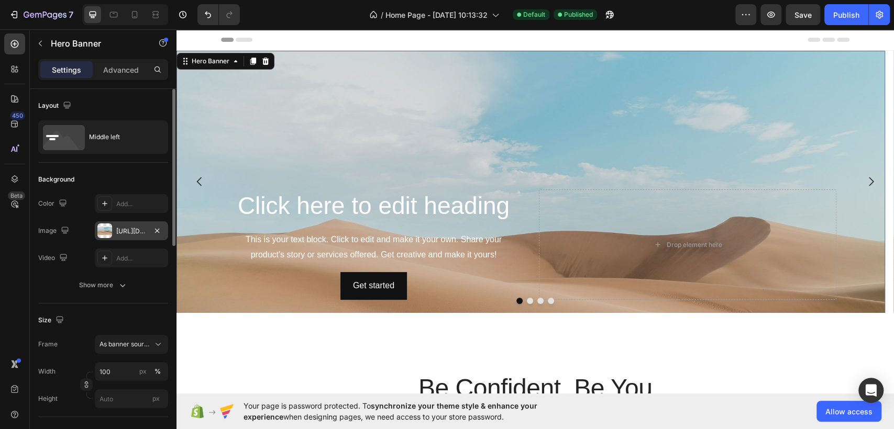
click at [135, 234] on div "[URL][DOMAIN_NAME]" at bounding box center [131, 231] width 30 height 9
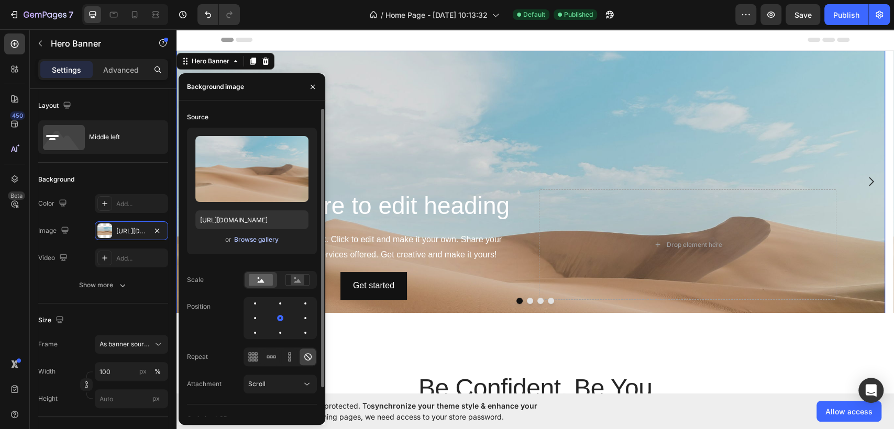
click at [258, 243] on div "Browse gallery" at bounding box center [256, 239] width 45 height 9
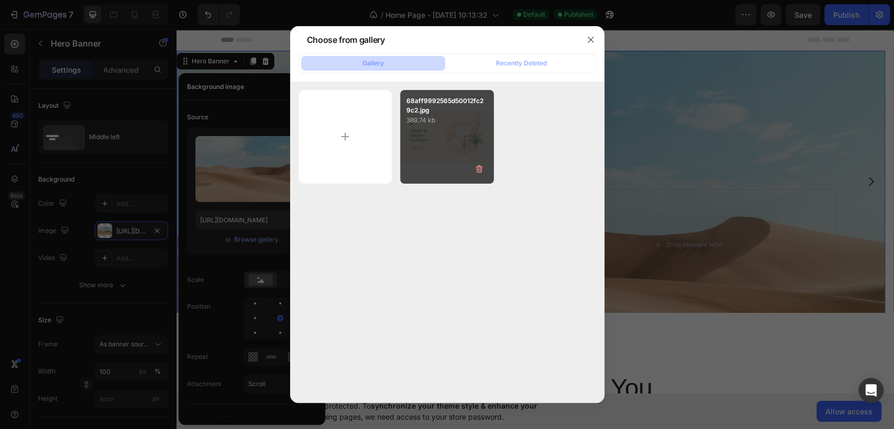
click at [484, 143] on div "68aff9992565d50012fc29c2.jpg 389.74 kb" at bounding box center [447, 137] width 94 height 94
type input "[URL][DOMAIN_NAME]"
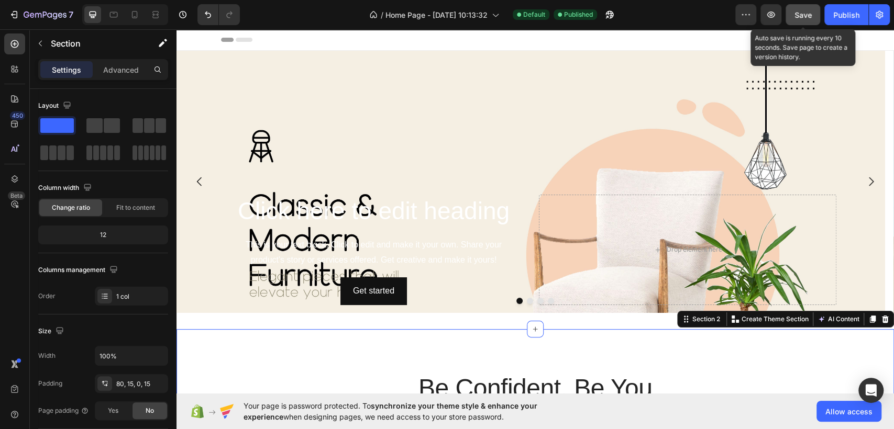
click at [798, 11] on span "Save" at bounding box center [802, 14] width 17 height 9
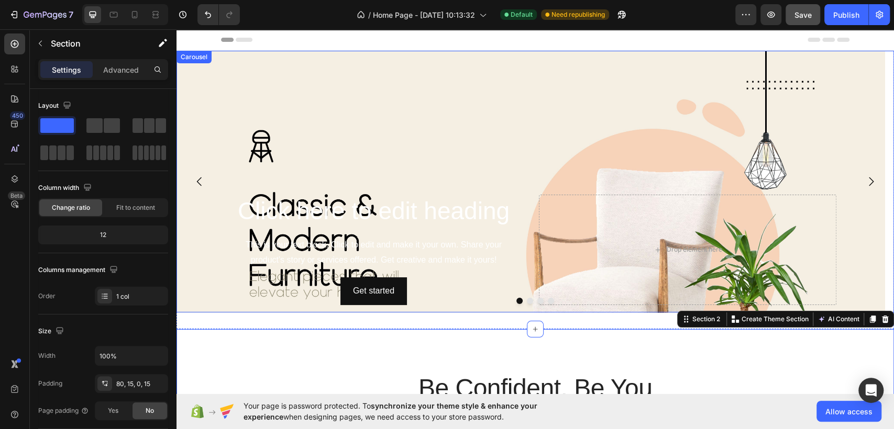
click at [865, 184] on icon "Carousel Next Arrow" at bounding box center [871, 181] width 13 height 13
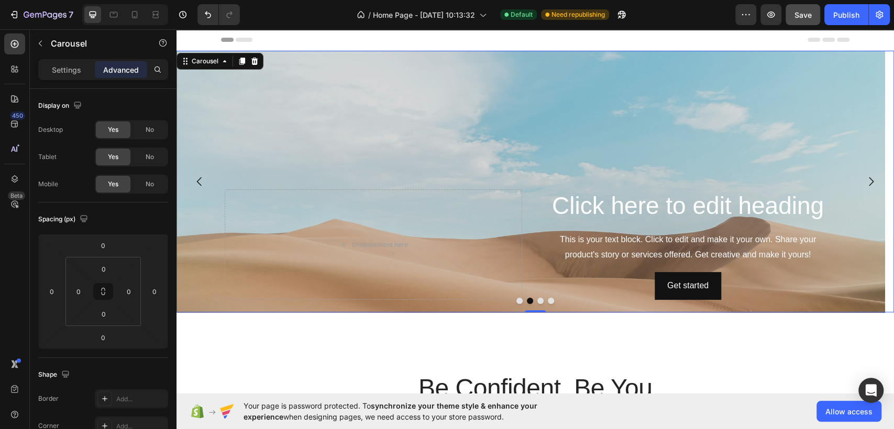
click at [865, 184] on icon "Carousel Next Arrow" at bounding box center [871, 181] width 13 height 13
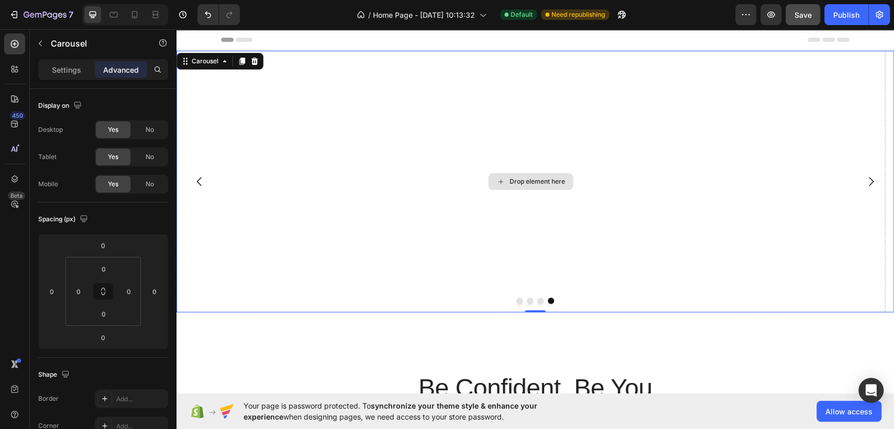
click at [592, 97] on div "Drop element here" at bounding box center [530, 182] width 708 height 262
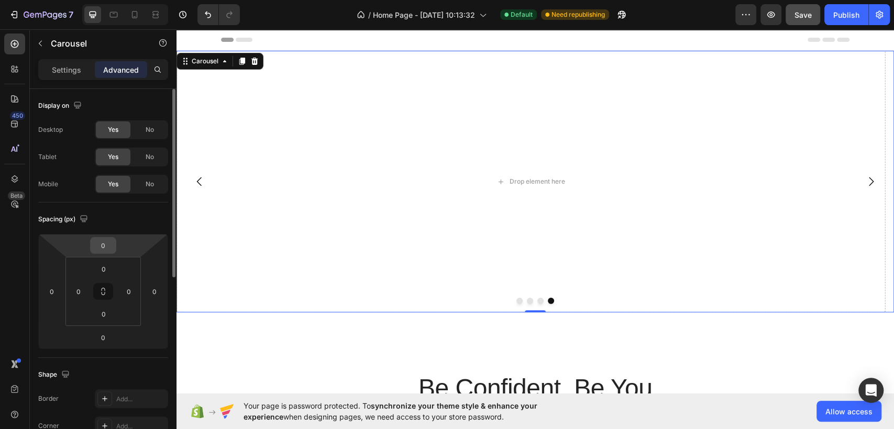
click at [104, 246] on input "0" at bounding box center [103, 246] width 21 height 16
type input "2"
click at [114, 212] on div "Spacing (px)" at bounding box center [103, 219] width 130 height 17
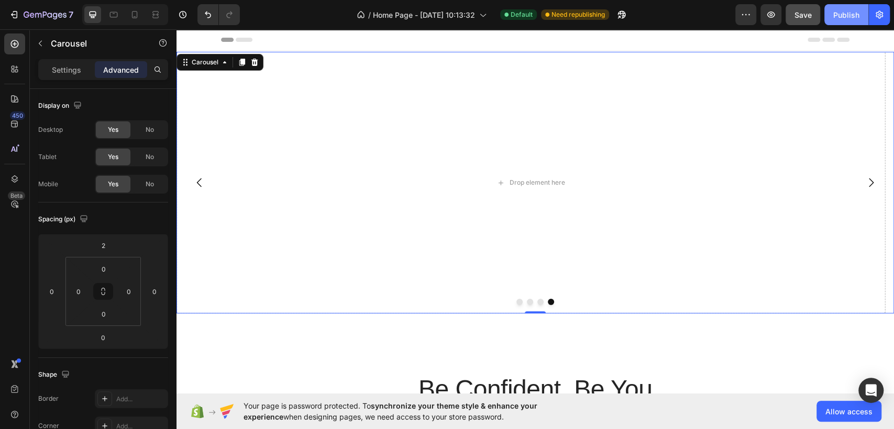
click at [843, 20] on div "Publish" at bounding box center [846, 14] width 26 height 11
